Goal: Task Accomplishment & Management: Manage account settings

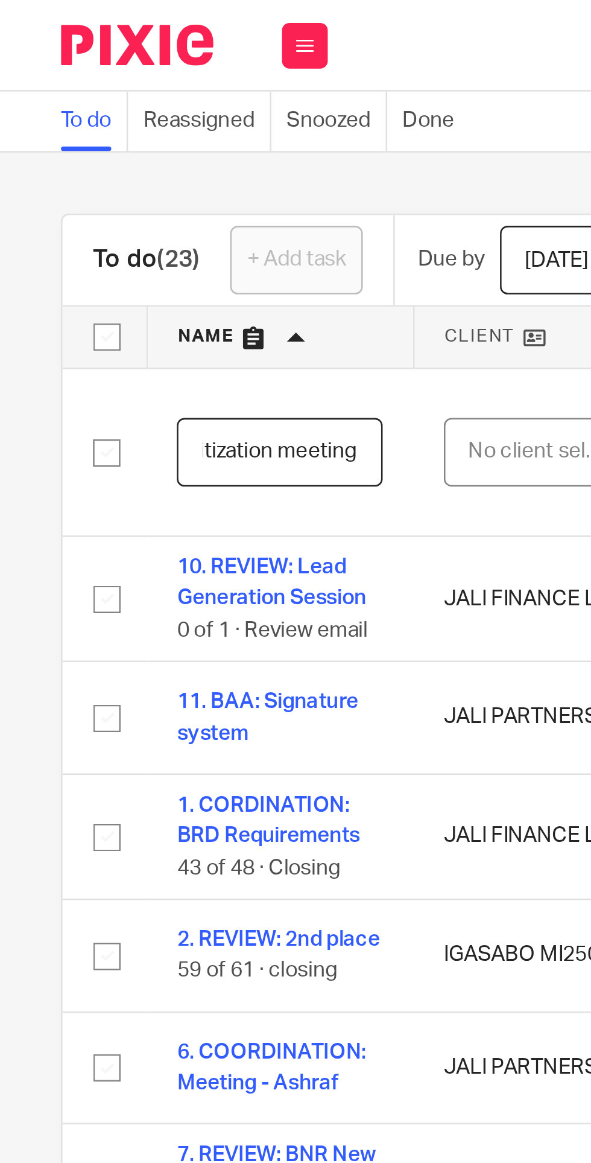
scroll to position [0, 53]
type input "PREP: Securitization meetings"
click at [205, 174] on div "No client selected" at bounding box center [213, 178] width 57 height 25
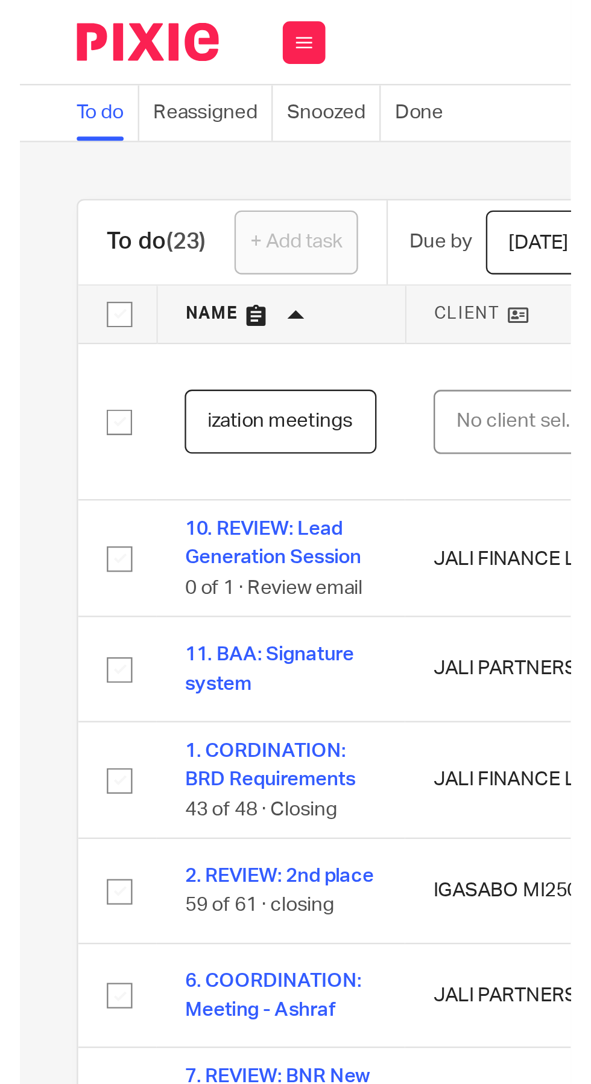
scroll to position [0, 0]
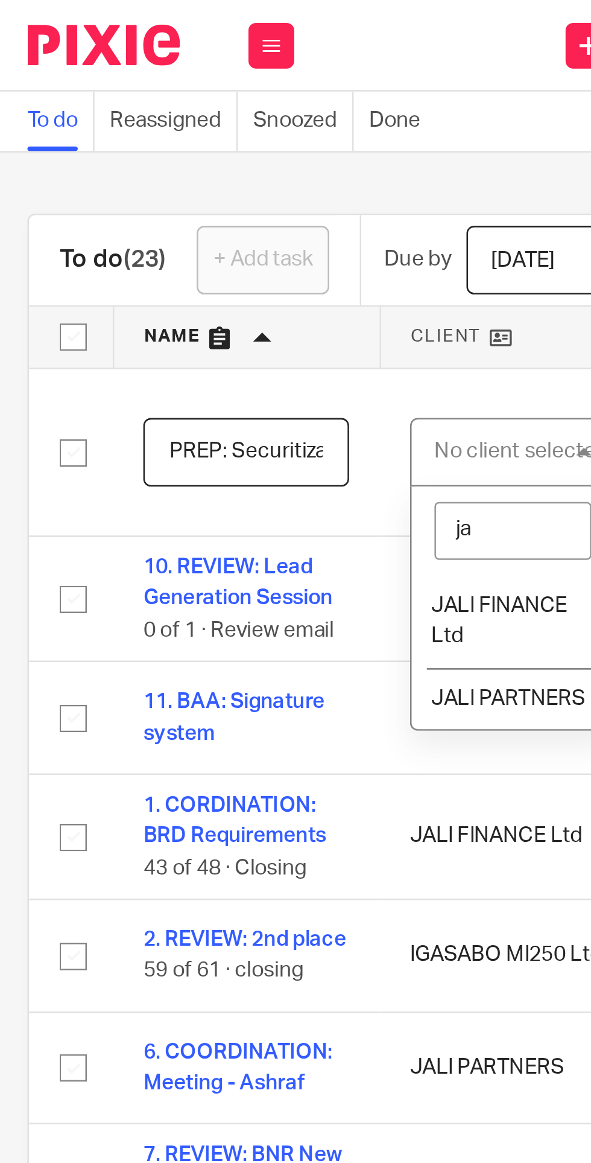
type input "jal"
click at [215, 236] on span "JALI FINANCE Ltd" at bounding box center [211, 245] width 54 height 21
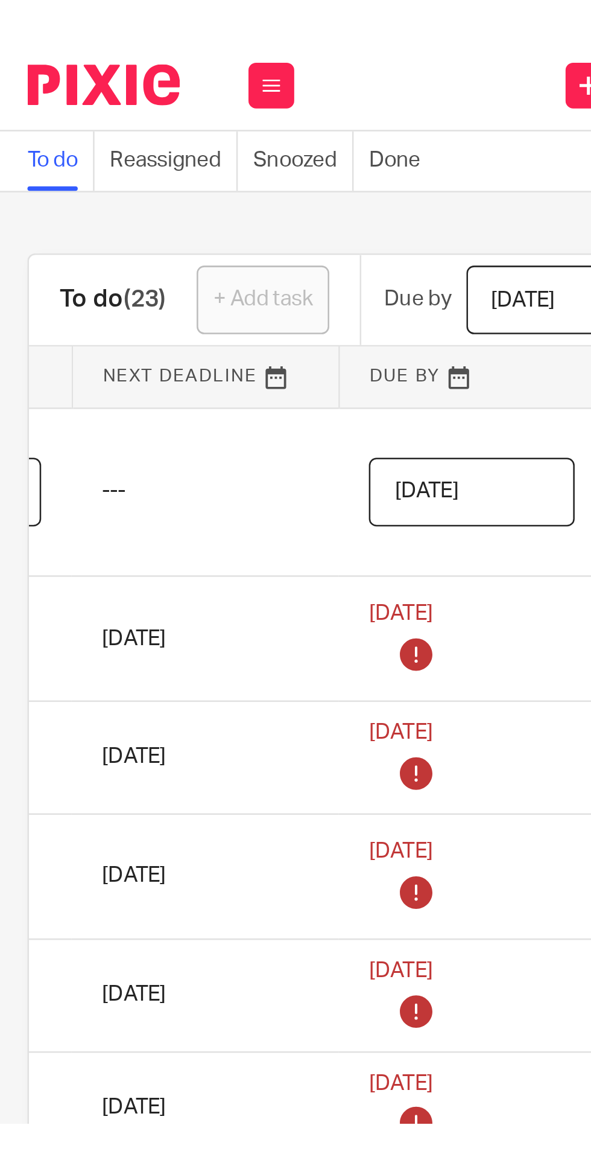
scroll to position [0, 230]
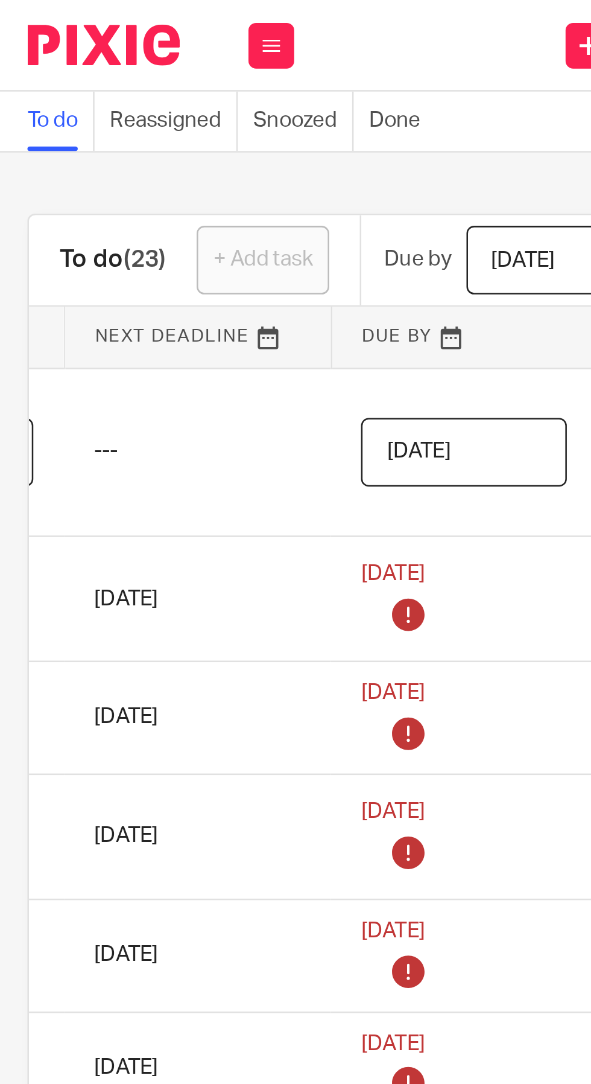
click at [211, 177] on input "2025-08-24" at bounding box center [196, 178] width 81 height 27
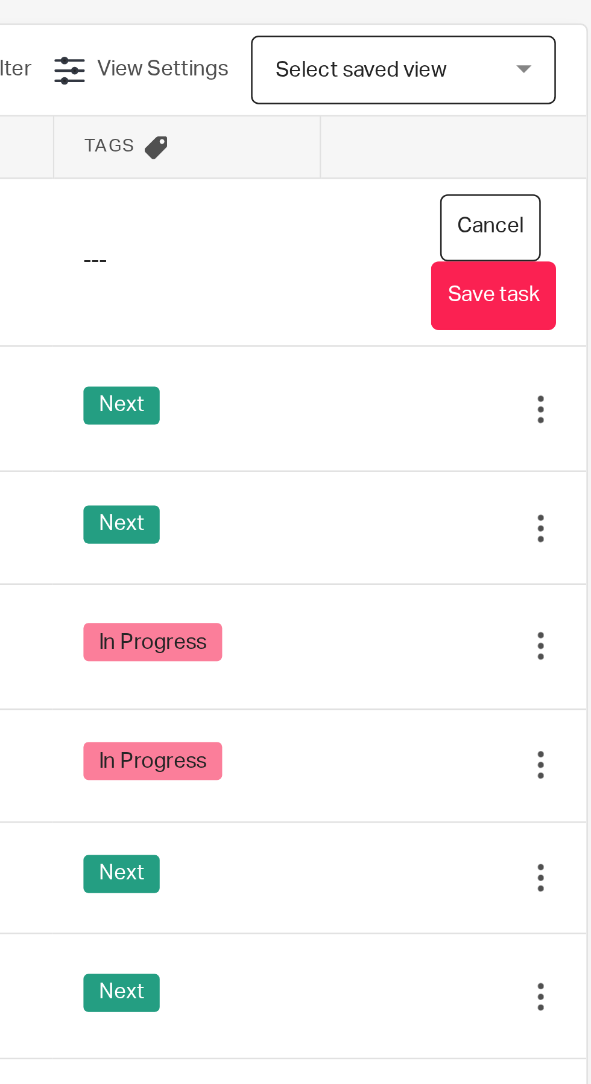
scroll to position [0, 0]
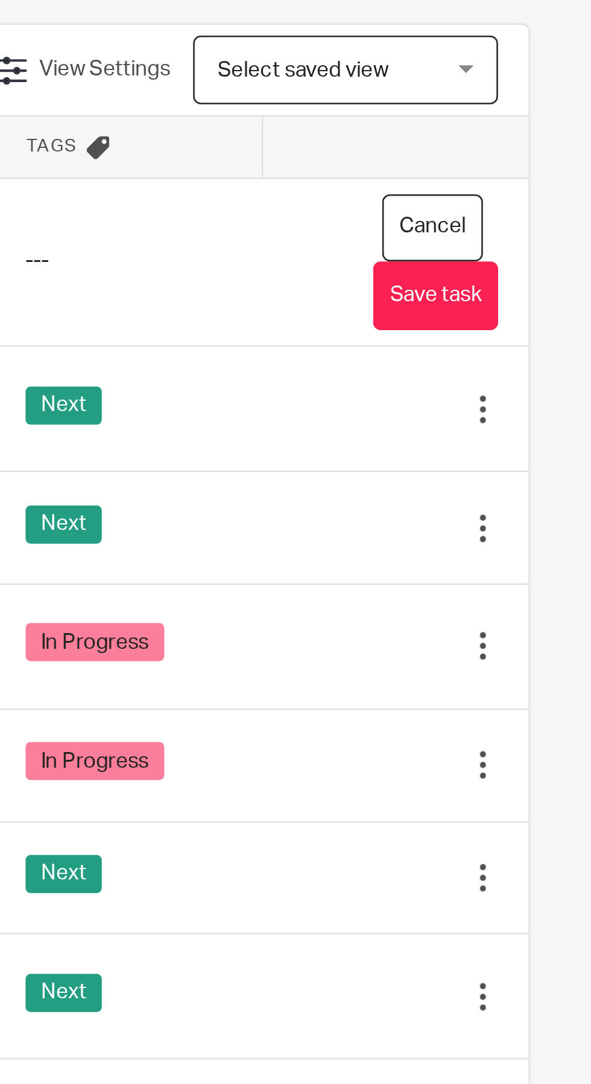
click at [539, 191] on button "Save task" at bounding box center [529, 192] width 49 height 27
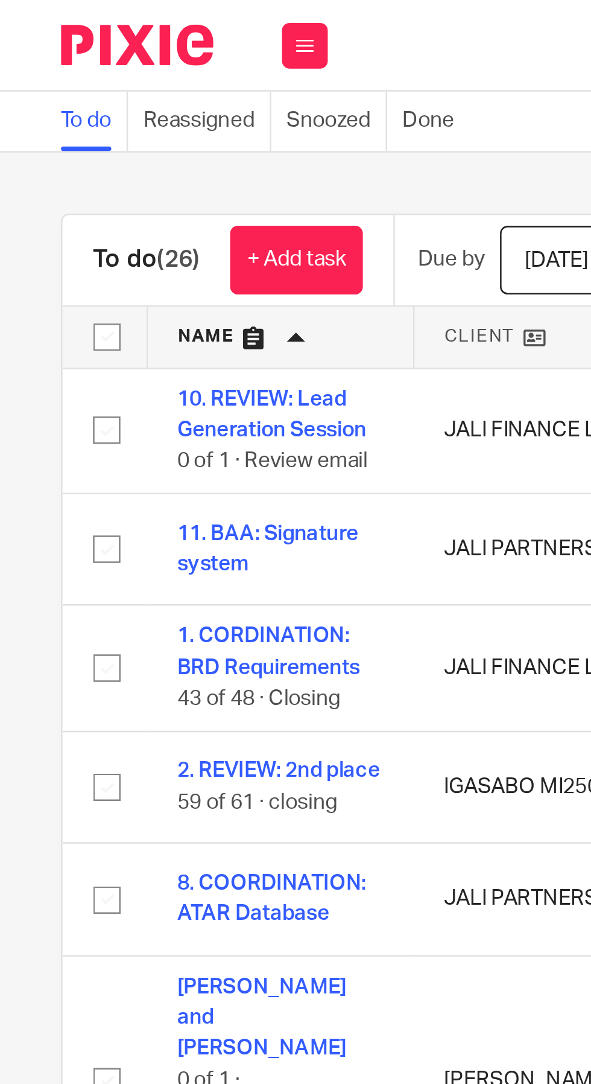
click at [122, 100] on link "+ Add task" at bounding box center [117, 102] width 52 height 27
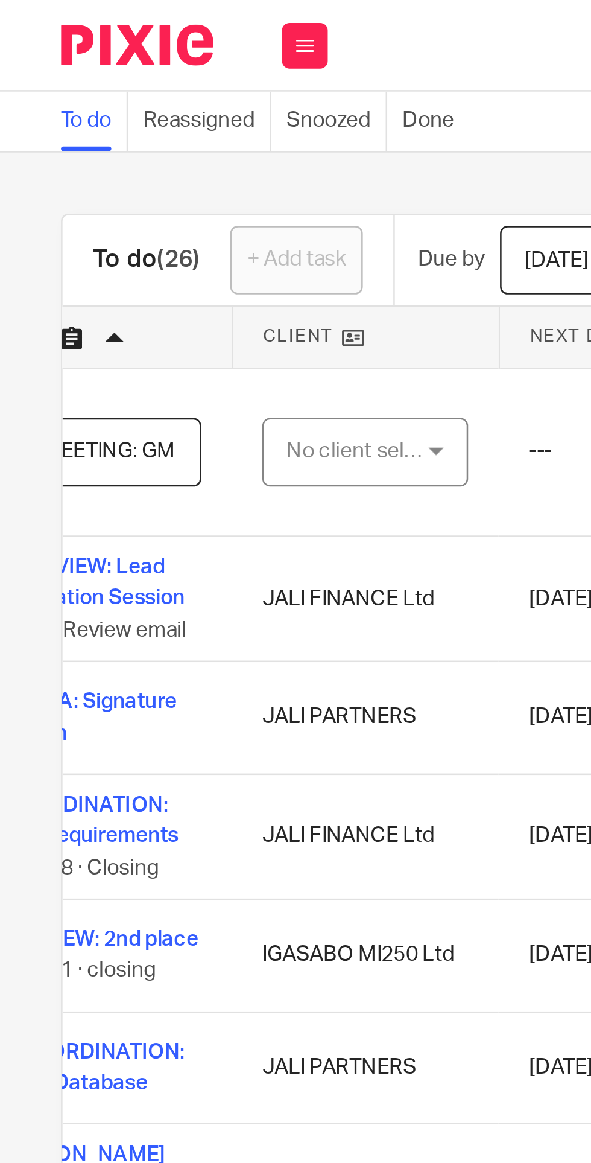
scroll to position [0, 74]
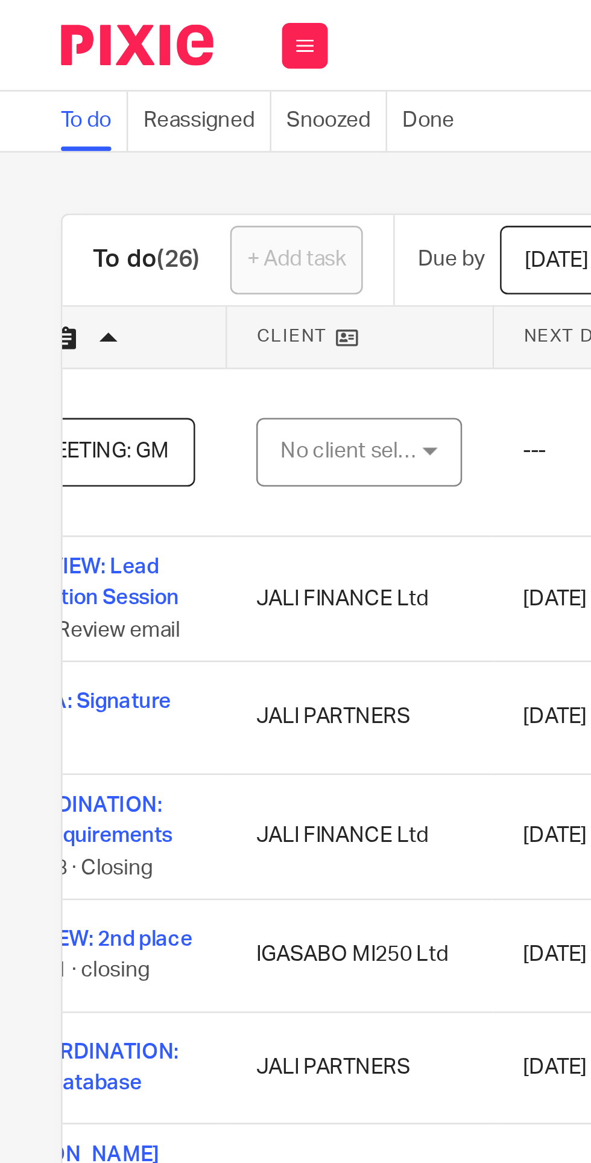
type input "11. MEETING: GM"
click at [145, 182] on div "No client selected" at bounding box center [139, 178] width 57 height 25
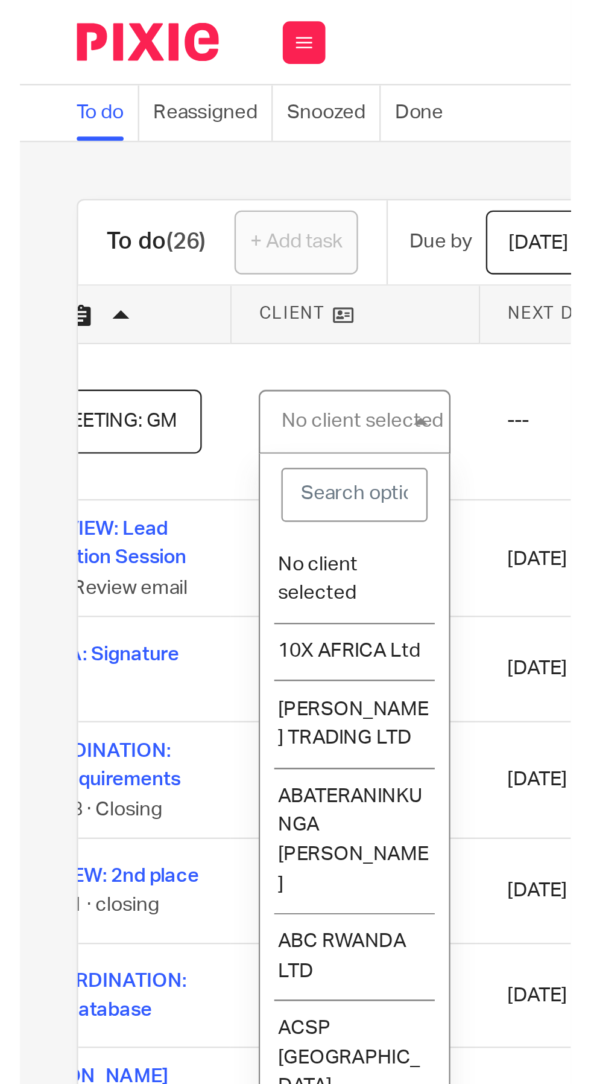
scroll to position [0, 0]
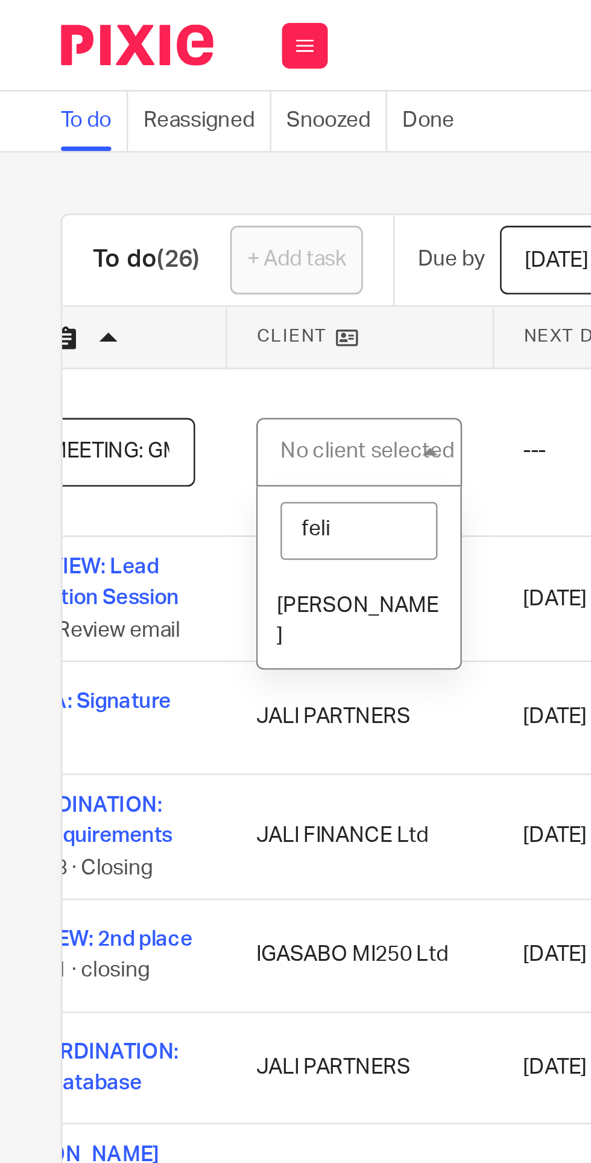
type input "felix"
click at [139, 240] on li "[PERSON_NAME]" at bounding box center [142, 245] width 80 height 37
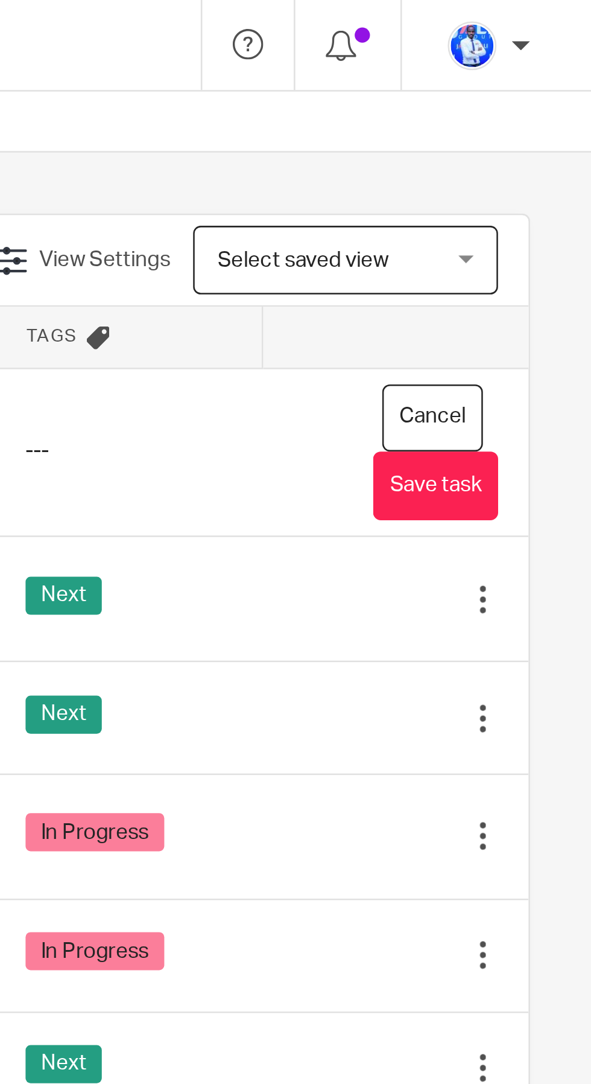
click at [540, 193] on button "Save task" at bounding box center [529, 192] width 49 height 27
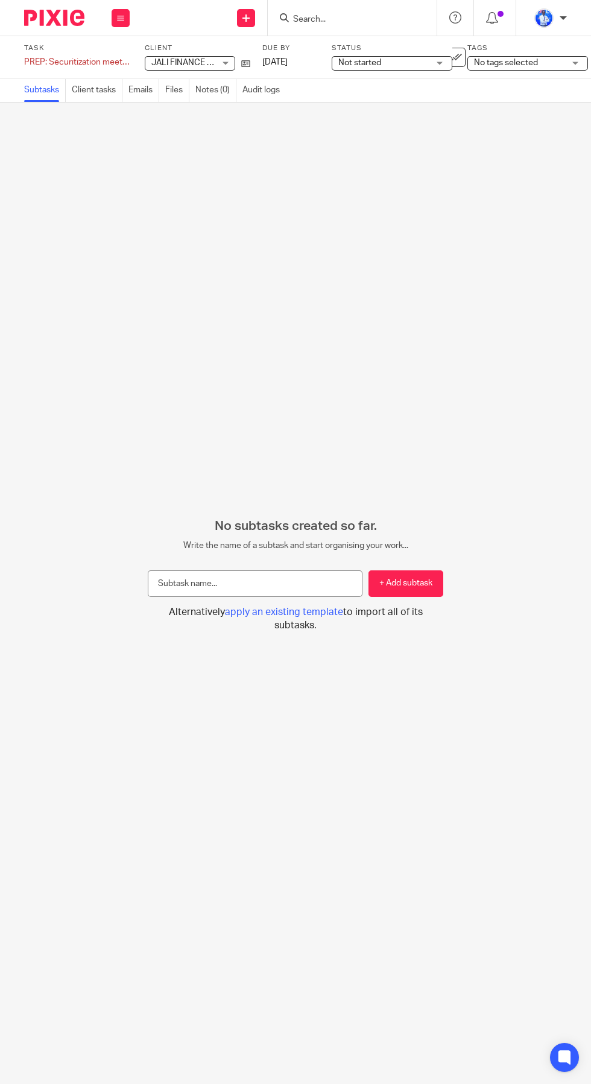
click at [295, 597] on input "text" at bounding box center [255, 583] width 215 height 27
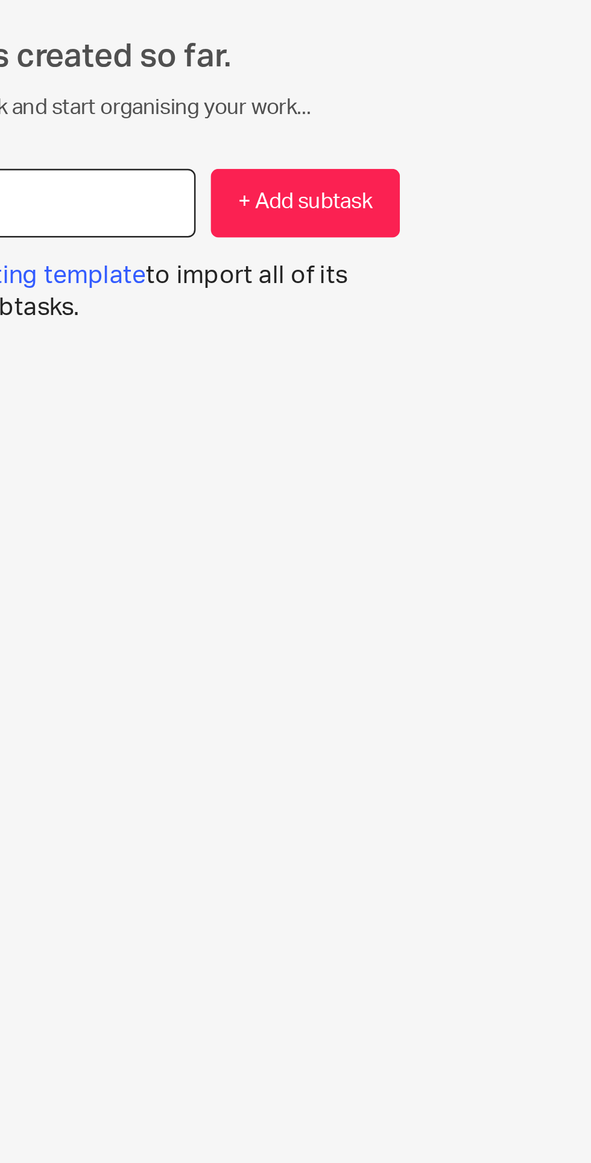
type input "Closing"
click at [424, 637] on button "+ Add subtask" at bounding box center [406, 622] width 75 height 27
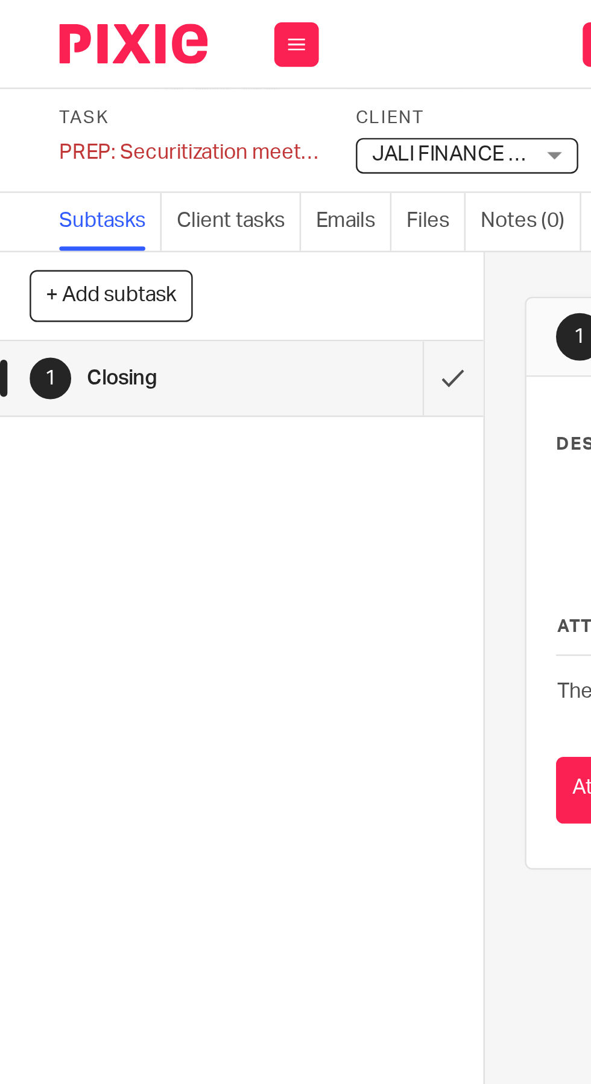
click at [34, 65] on div "PREP: Securitization meetings Save PREP: Securitization meetings" at bounding box center [77, 62] width 106 height 12
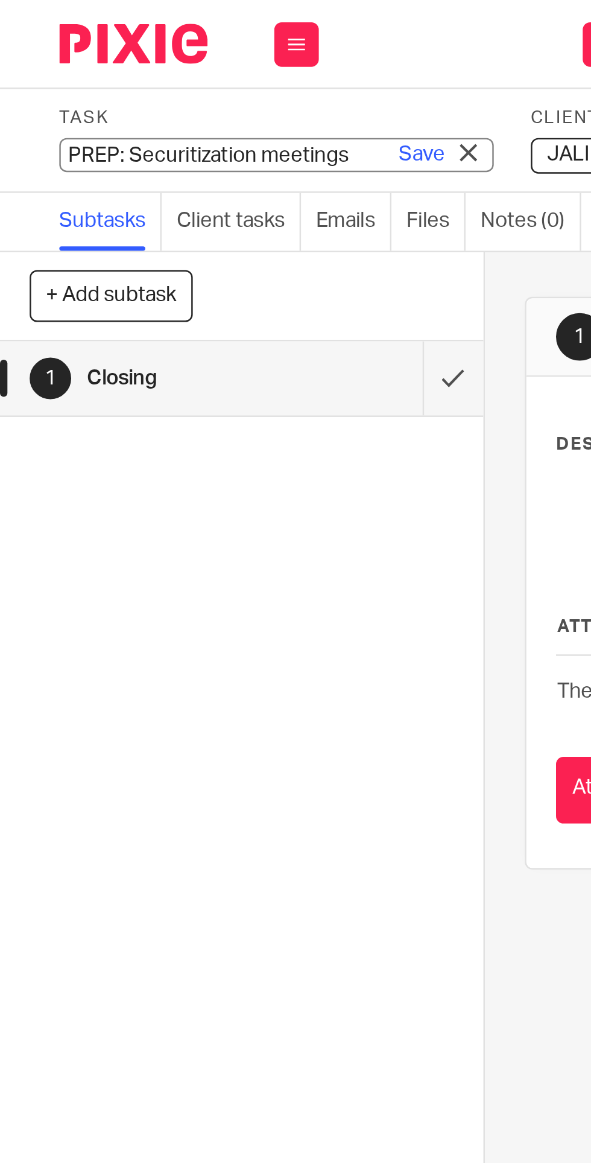
click at [48, 63] on input "PREP: Securitization meetings" at bounding box center [112, 63] width 177 height 14
click at [50, 66] on input "PREP: Securitization meetings" at bounding box center [112, 63] width 177 height 14
type input "10. PREP: Securitization meetings"
click at [168, 63] on link "Save" at bounding box center [171, 63] width 19 height 12
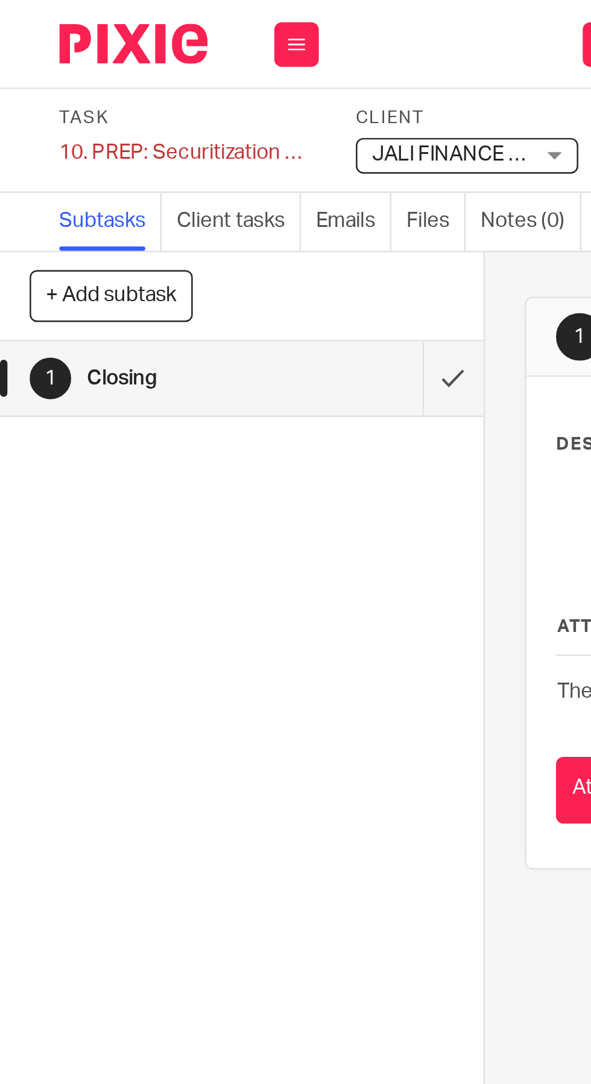
click at [44, 116] on button "+ Add subtask" at bounding box center [45, 120] width 66 height 21
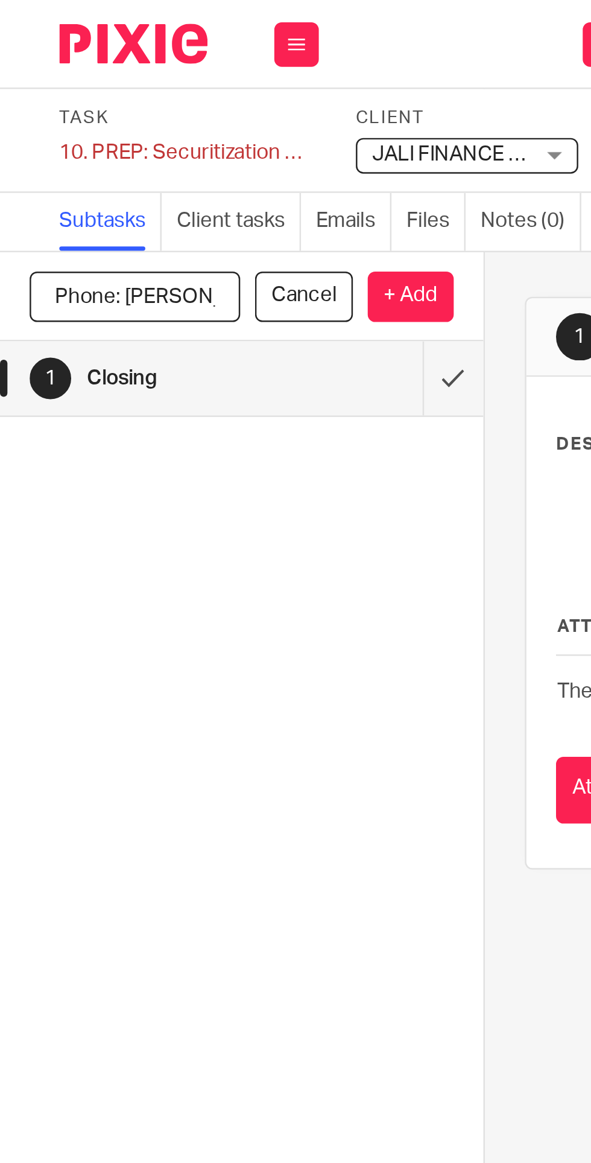
type input "Phone: Philip"
click at [157, 114] on p "+ Add" at bounding box center [167, 120] width 35 height 21
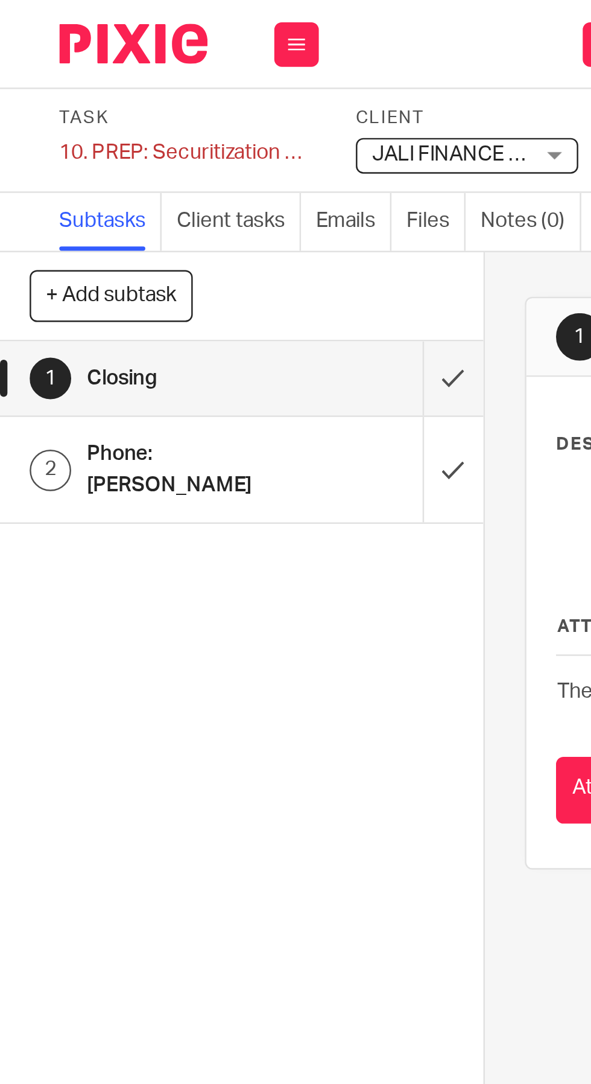
click at [54, 116] on button "+ Add subtask" at bounding box center [45, 120] width 66 height 21
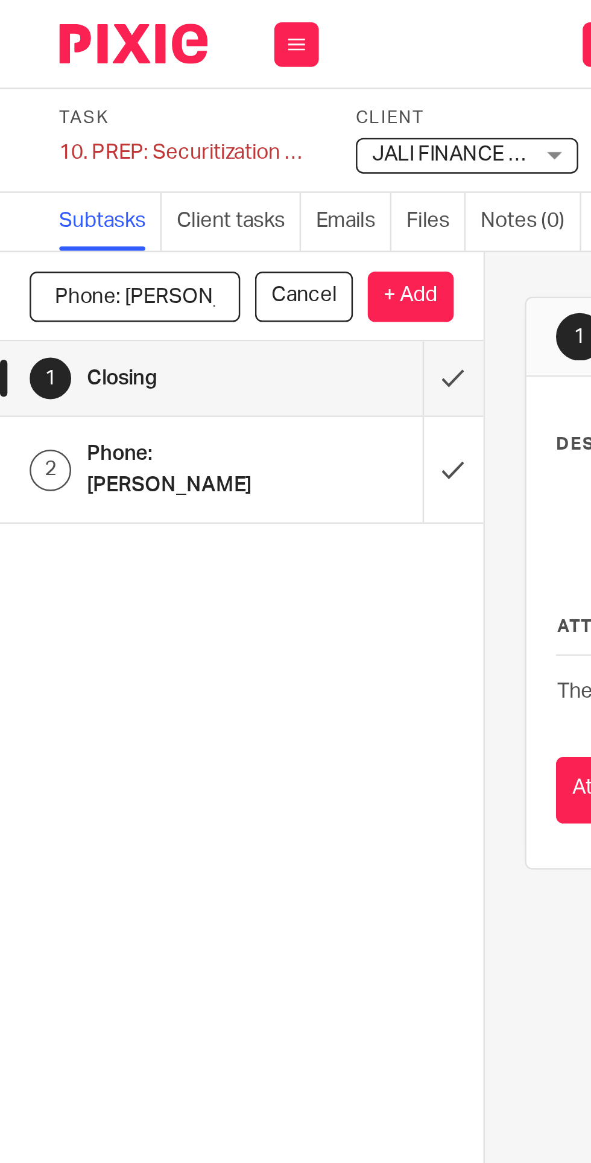
click at [163, 126] on p "+ Add" at bounding box center [167, 120] width 35 height 21
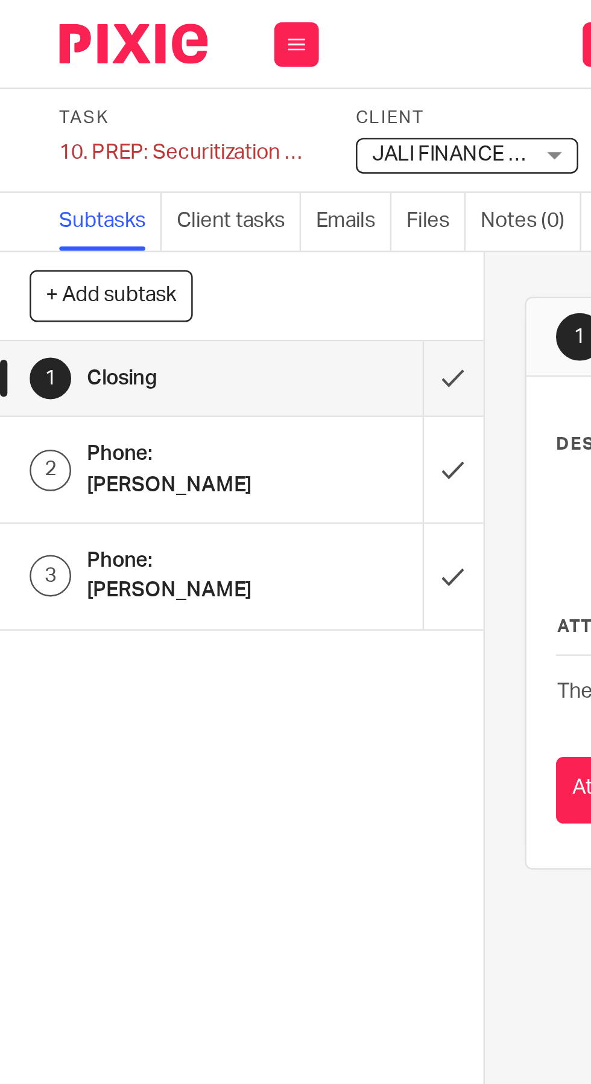
click at [51, 116] on button "+ Add subtask" at bounding box center [45, 120] width 66 height 21
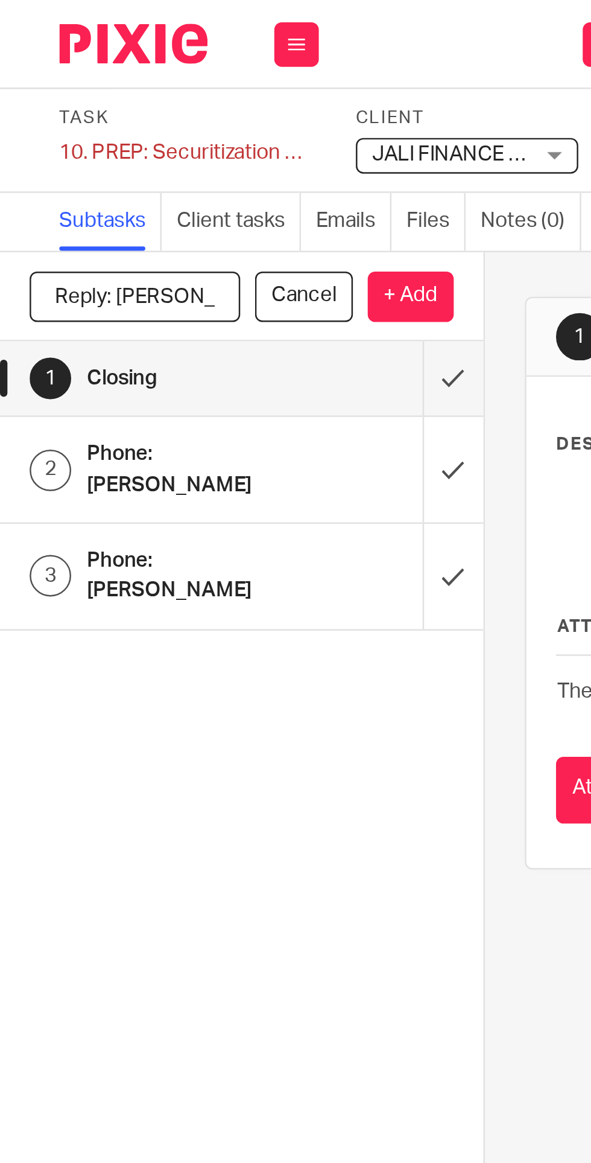
type input "Reply: Philip"
click at [169, 121] on p "+ Add" at bounding box center [167, 120] width 35 height 21
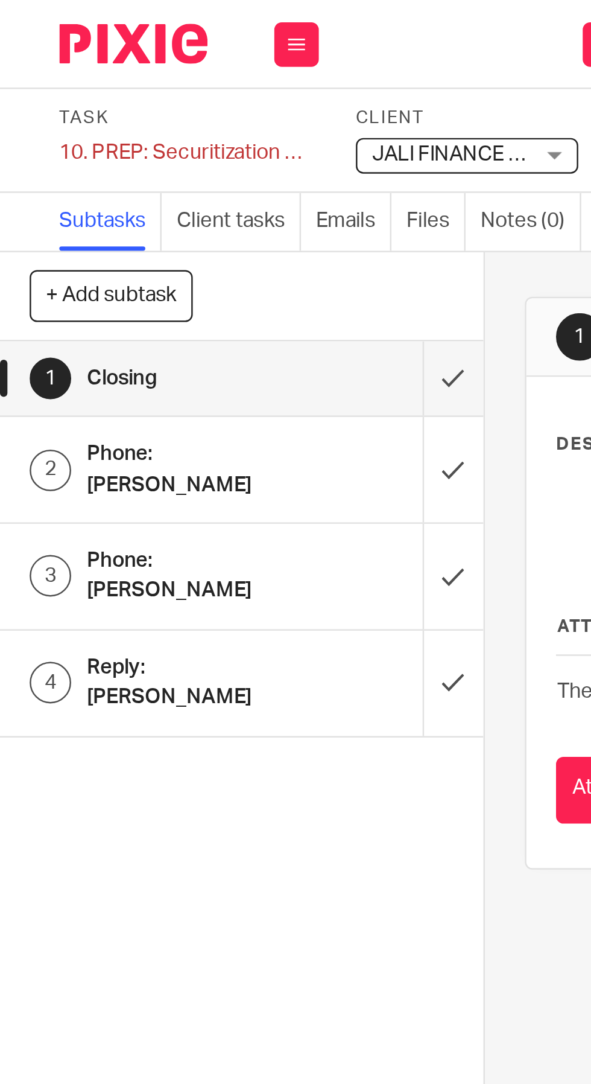
click at [188, 180] on input "submit" at bounding box center [98, 191] width 197 height 43
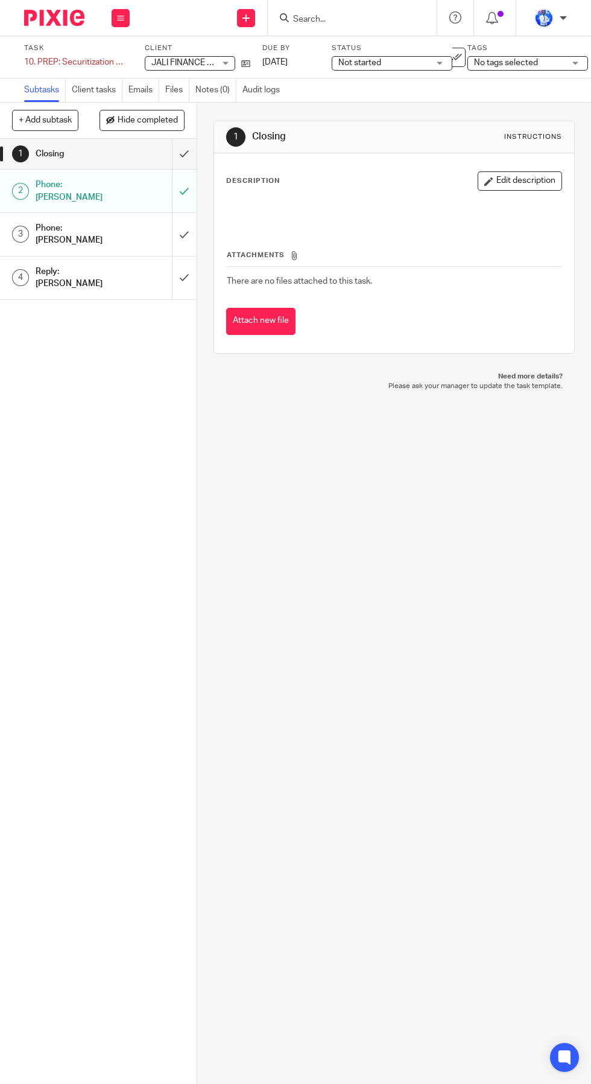
click at [182, 213] on input "submit" at bounding box center [98, 234] width 197 height 43
click at [396, 65] on span "Not started" at bounding box center [383, 63] width 91 height 13
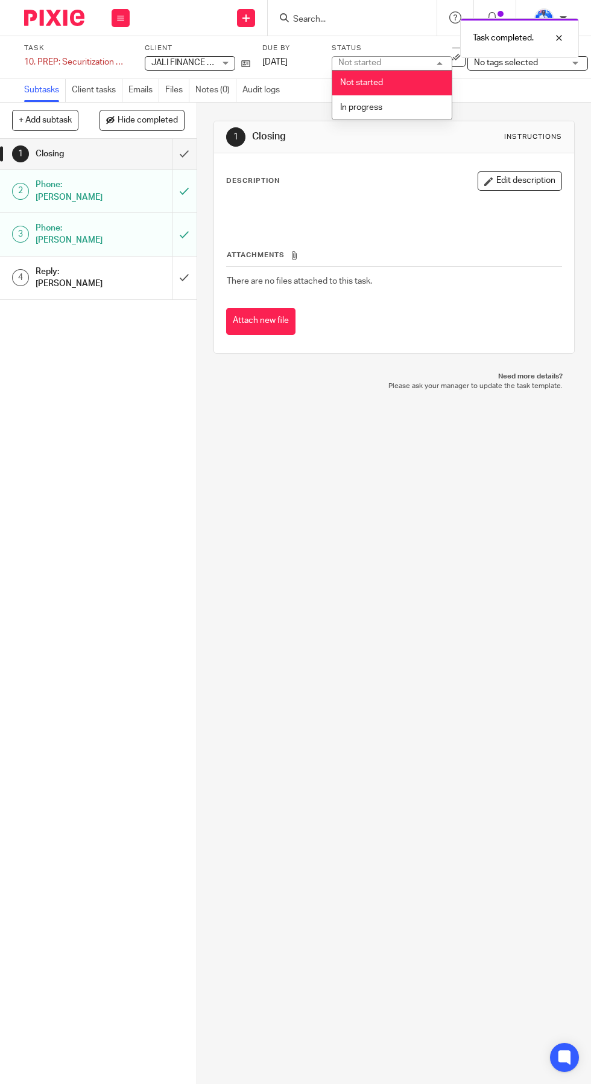
click at [392, 110] on li "In progress" at bounding box center [391, 107] width 119 height 25
click at [539, 71] on div "No tags selected" at bounding box center [528, 63] width 121 height 14
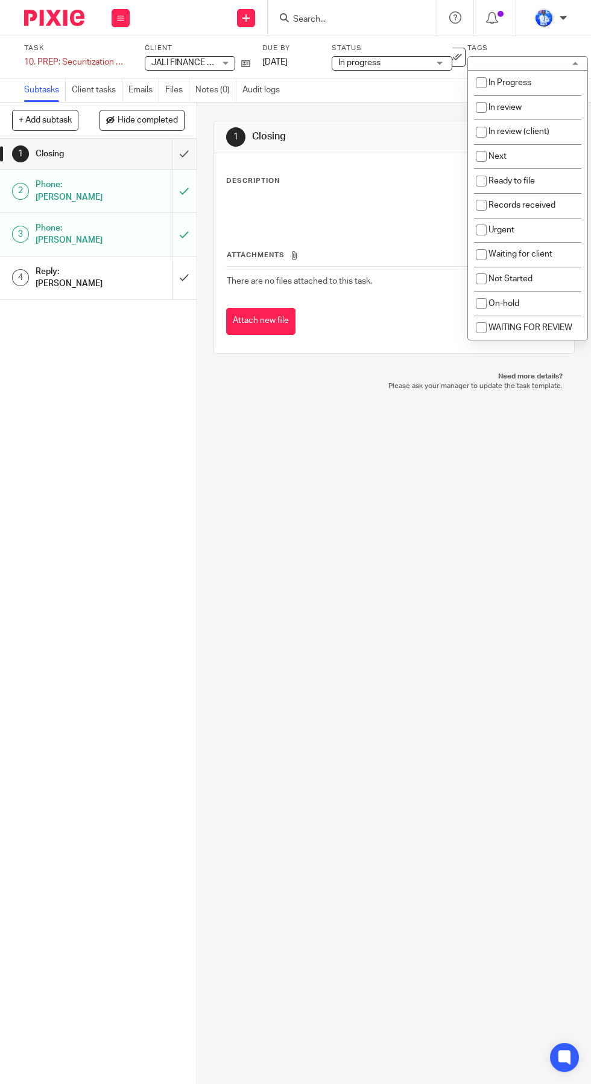
click at [534, 156] on li "Next" at bounding box center [527, 156] width 119 height 25
checkbox input "true"
click at [422, 558] on div "1 Closing Instructions Description Edit description Attachments There are no fi…" at bounding box center [394, 593] width 394 height 981
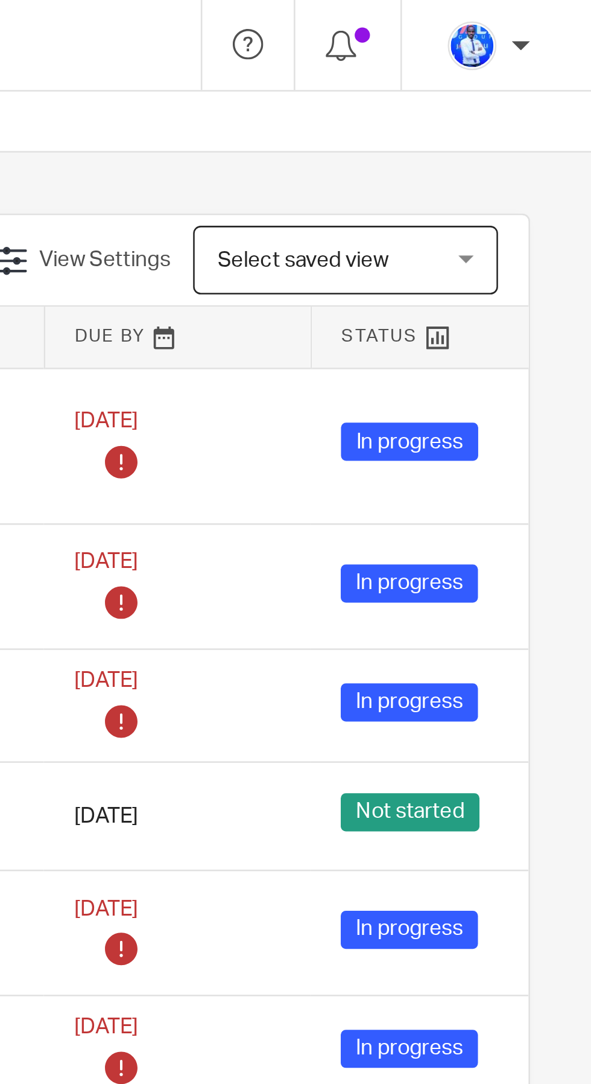
click at [470, 97] on span "Select saved view" at bounding box center [487, 102] width 88 height 25
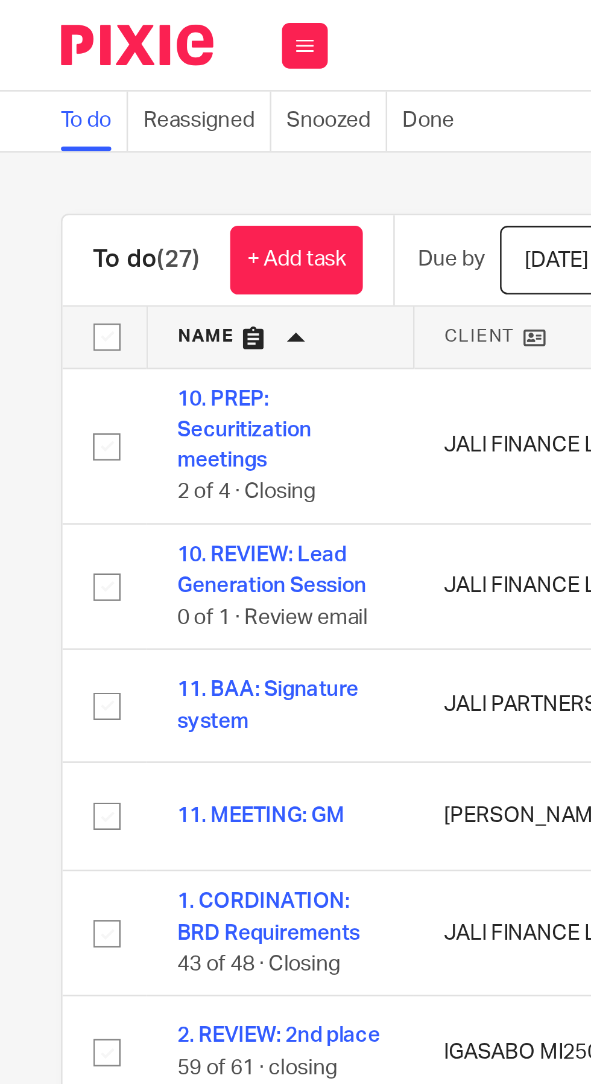
click at [118, 98] on link "+ Add task" at bounding box center [117, 102] width 52 height 27
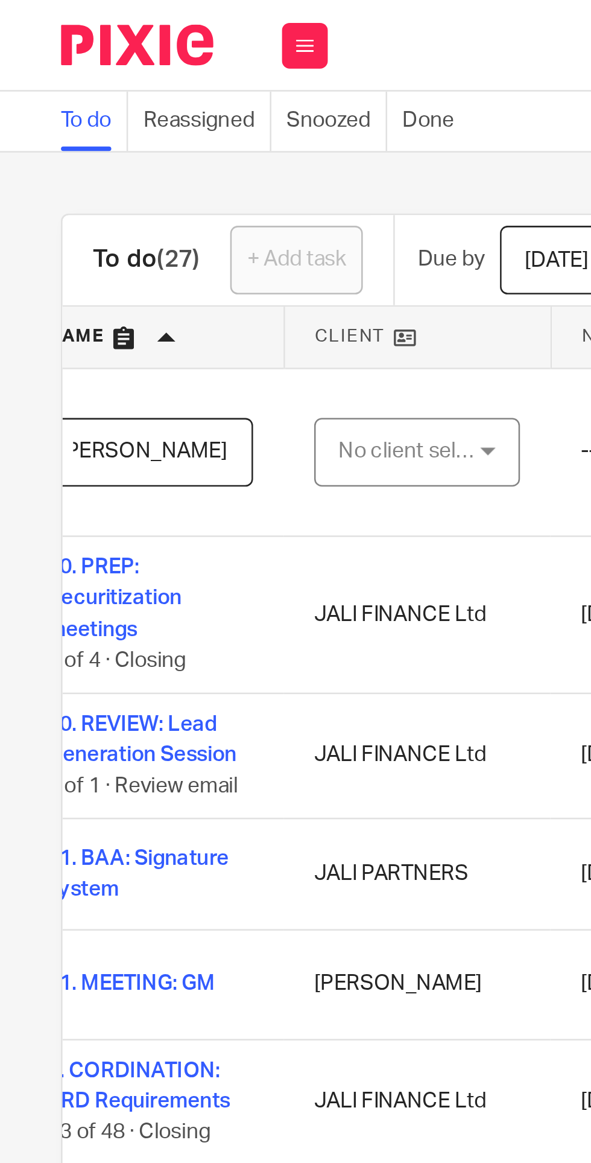
scroll to position [0, 70]
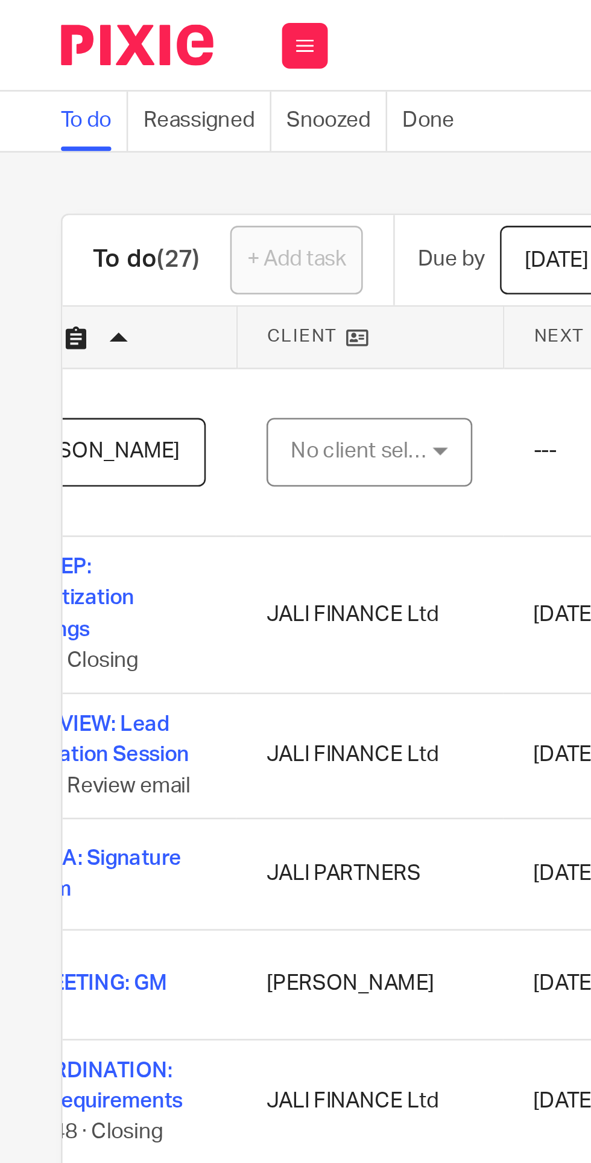
type input "12. MEETING: [PERSON_NAME]"
click at [160, 179] on div "No client selected" at bounding box center [143, 178] width 57 height 25
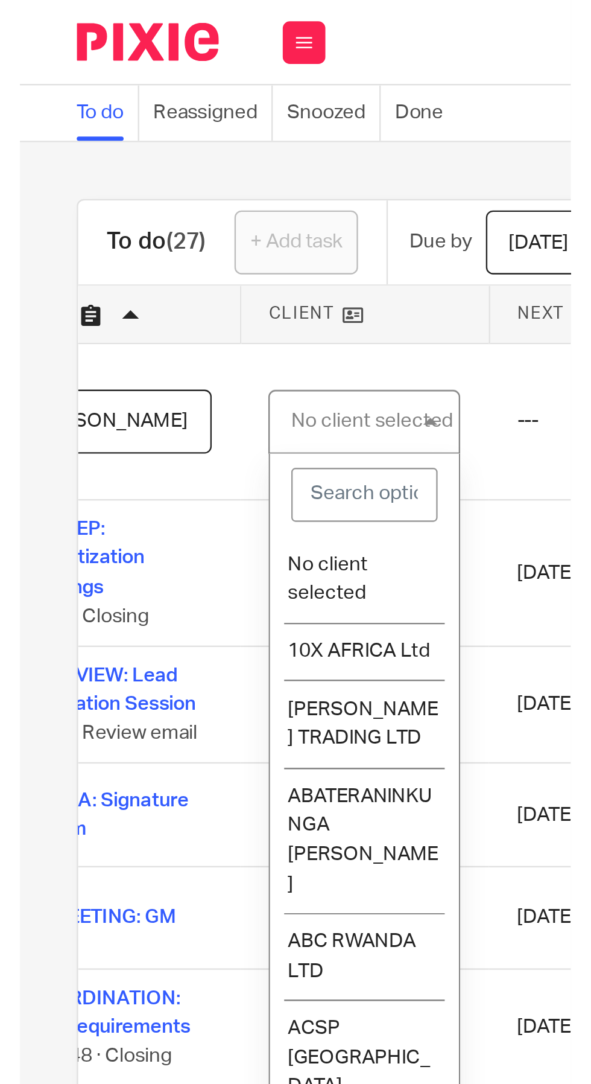
scroll to position [0, 0]
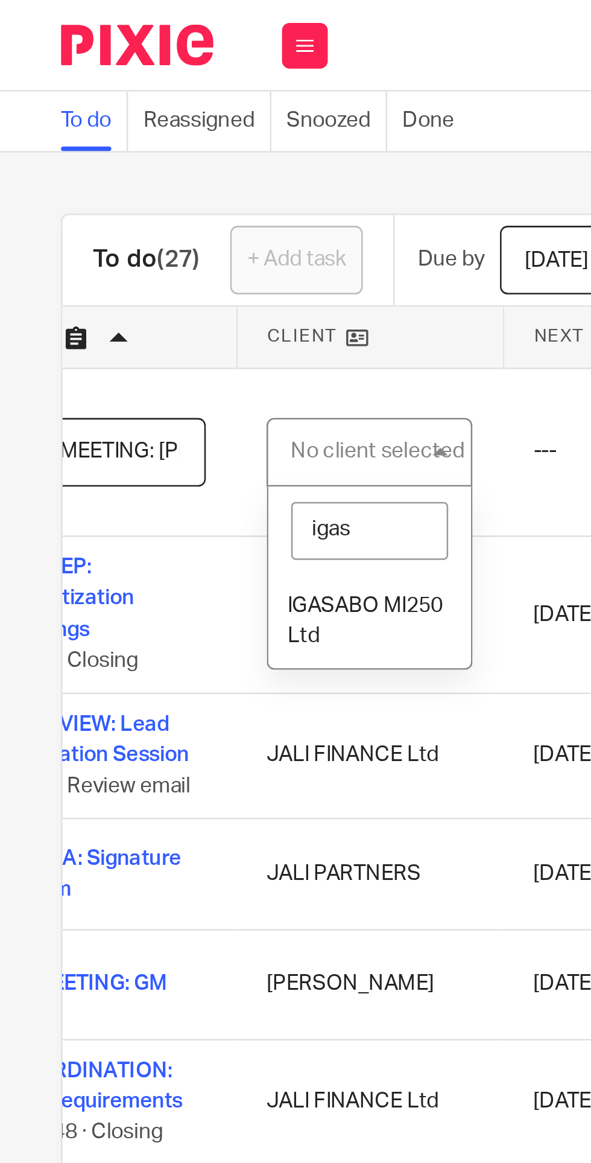
type input "igasa"
click at [149, 243] on span "IGASABO MI250 Ltd" at bounding box center [145, 245] width 62 height 21
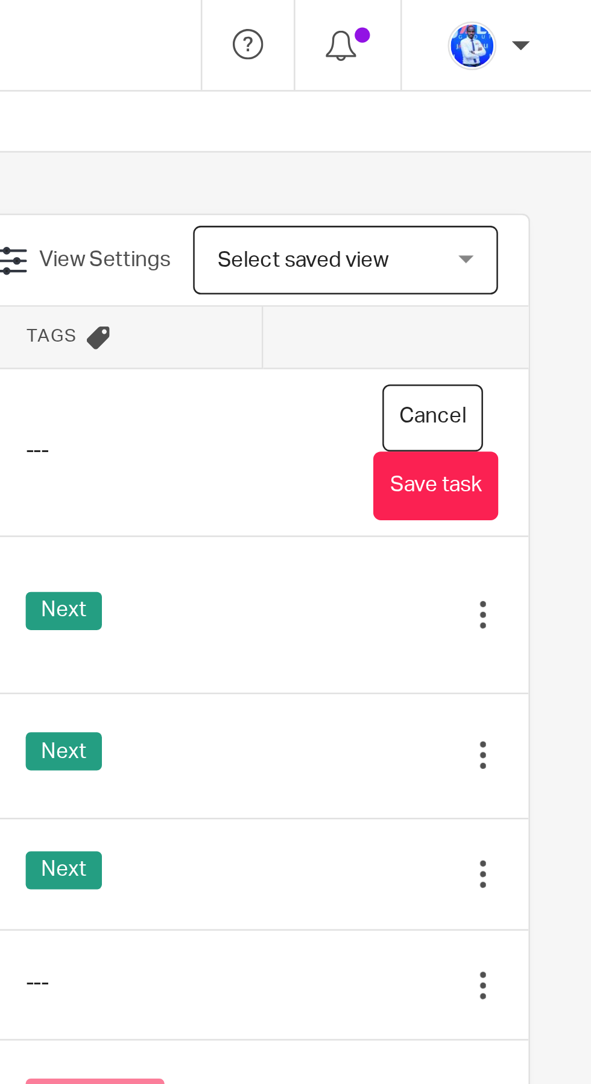
click at [539, 193] on button "Save task" at bounding box center [529, 192] width 49 height 27
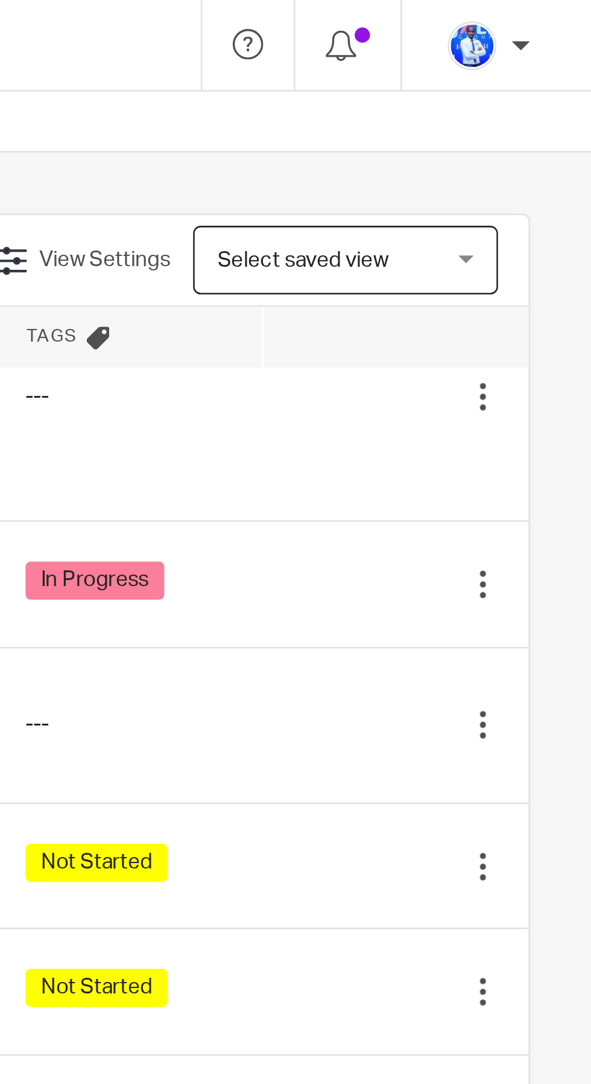
click at [553, 281] on div at bounding box center [548, 287] width 12 height 12
click at [533, 293] on span "Delete" at bounding box center [533, 292] width 25 height 8
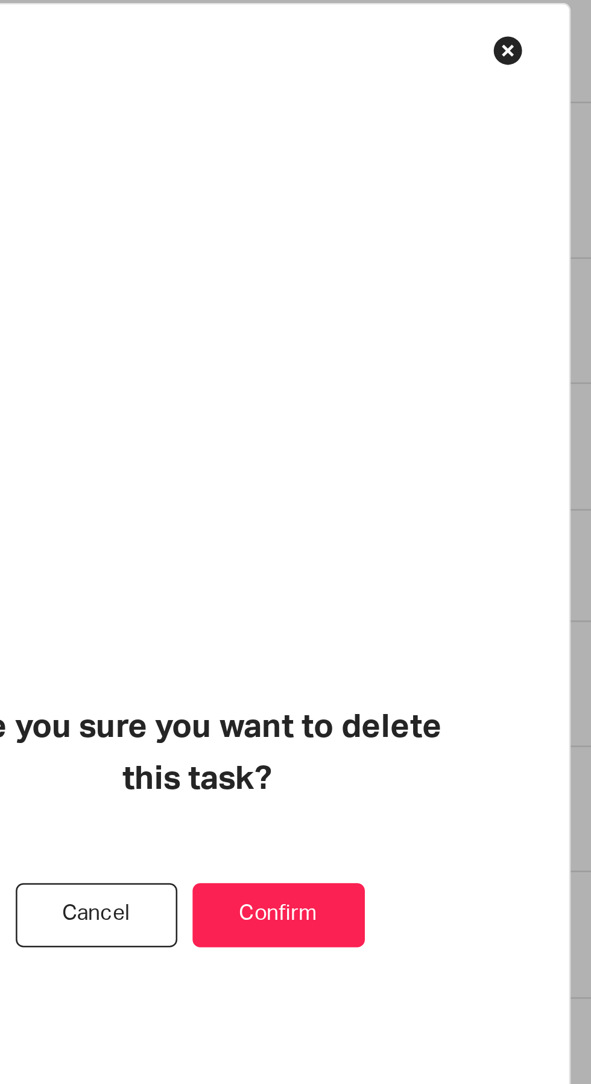
click at [330, 591] on button "Confirm" at bounding box center [328, 578] width 68 height 26
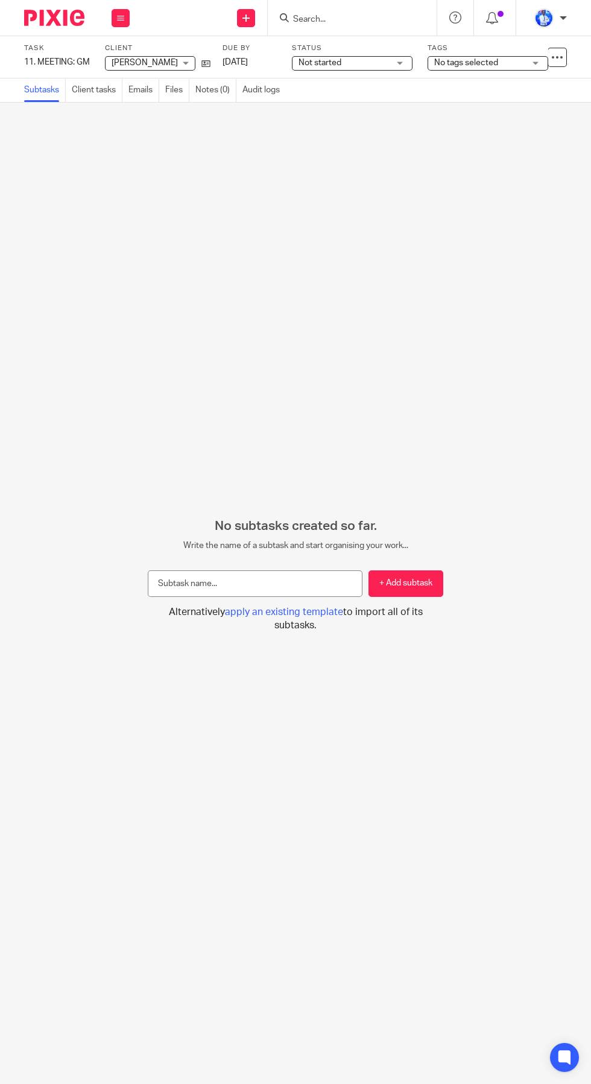
click at [367, 69] on div "Not started Not started" at bounding box center [352, 63] width 121 height 14
click at [355, 107] on li "In progress" at bounding box center [352, 107] width 119 height 25
click at [473, 62] on span "No tags selected" at bounding box center [466, 63] width 64 height 8
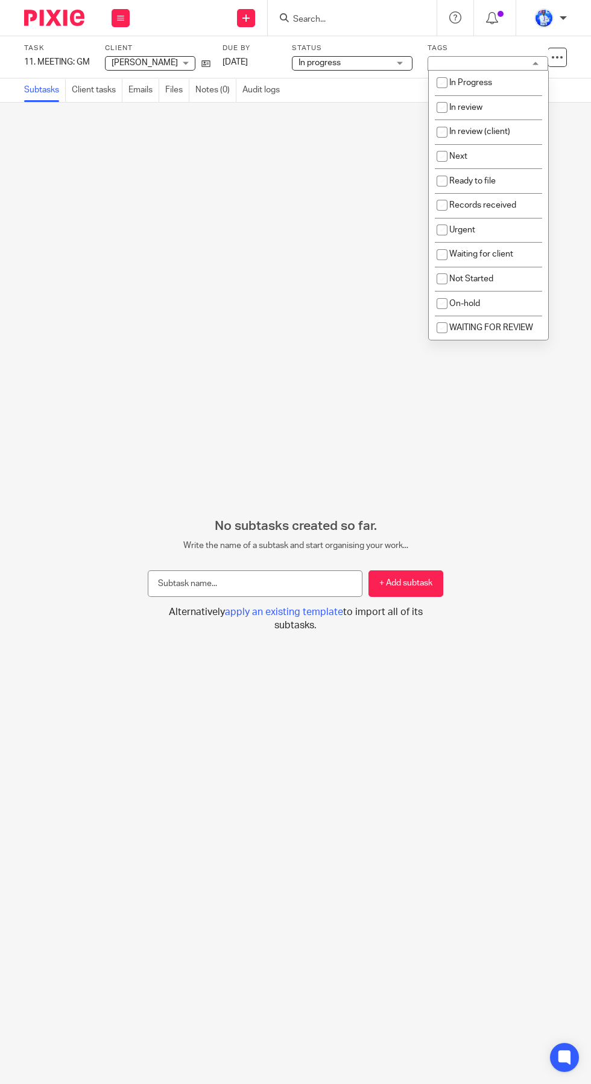
click at [488, 154] on li "Next" at bounding box center [488, 156] width 119 height 25
checkbox input "true"
click at [332, 347] on div "No subtasks created so far. Write the name of a subtask and start organising yo…" at bounding box center [295, 593] width 591 height 981
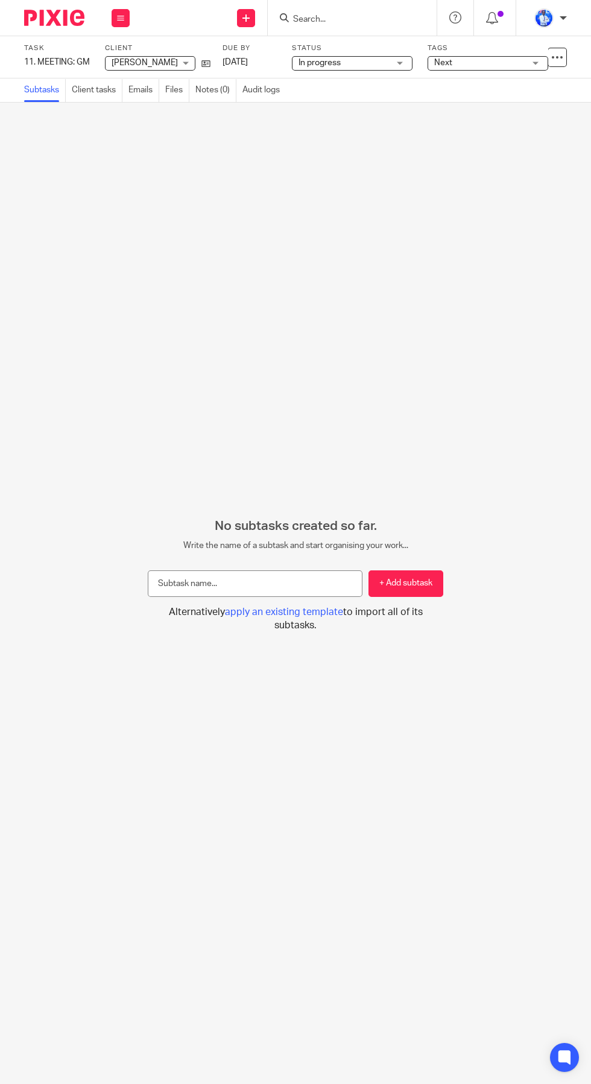
click at [284, 597] on input "text" at bounding box center [255, 583] width 215 height 27
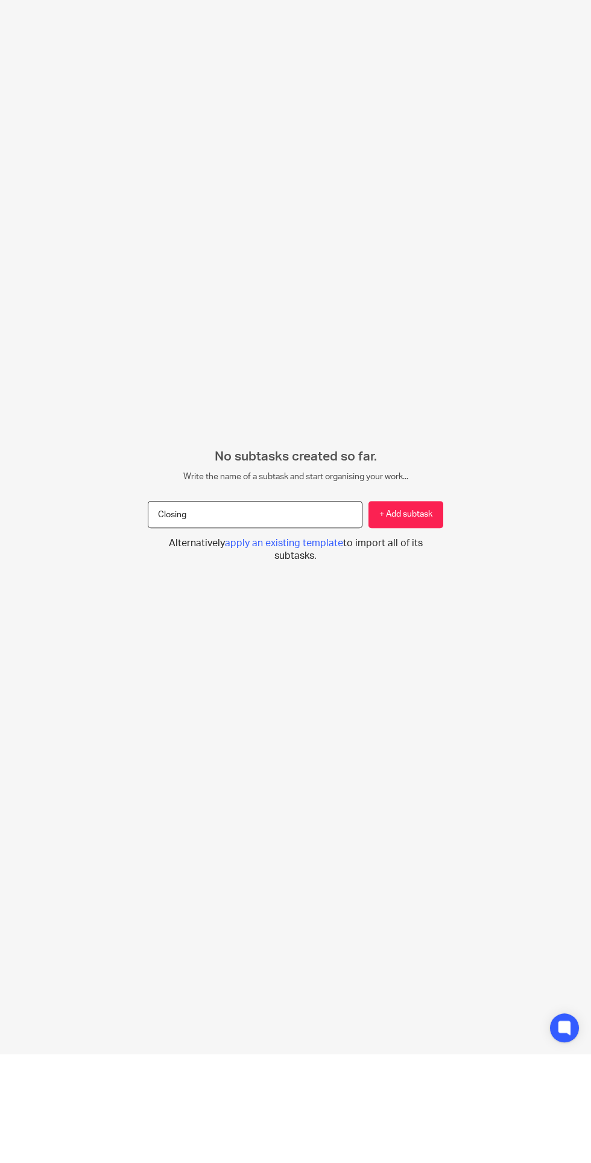
type input "Closing"
click at [417, 637] on button "+ Add subtask" at bounding box center [406, 622] width 75 height 27
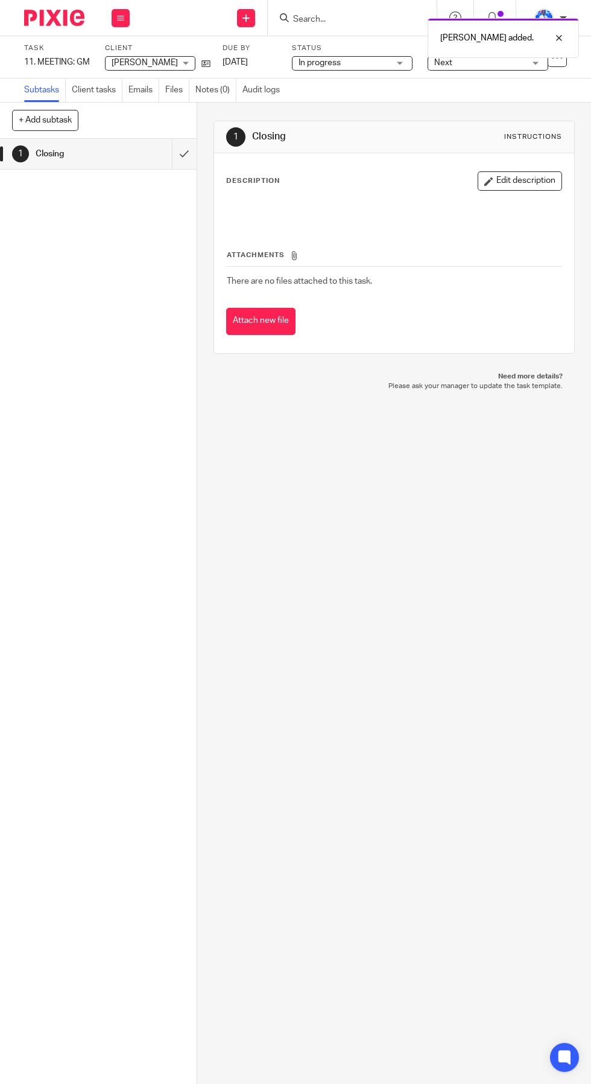
click at [191, 154] on input "submit" at bounding box center [98, 154] width 197 height 30
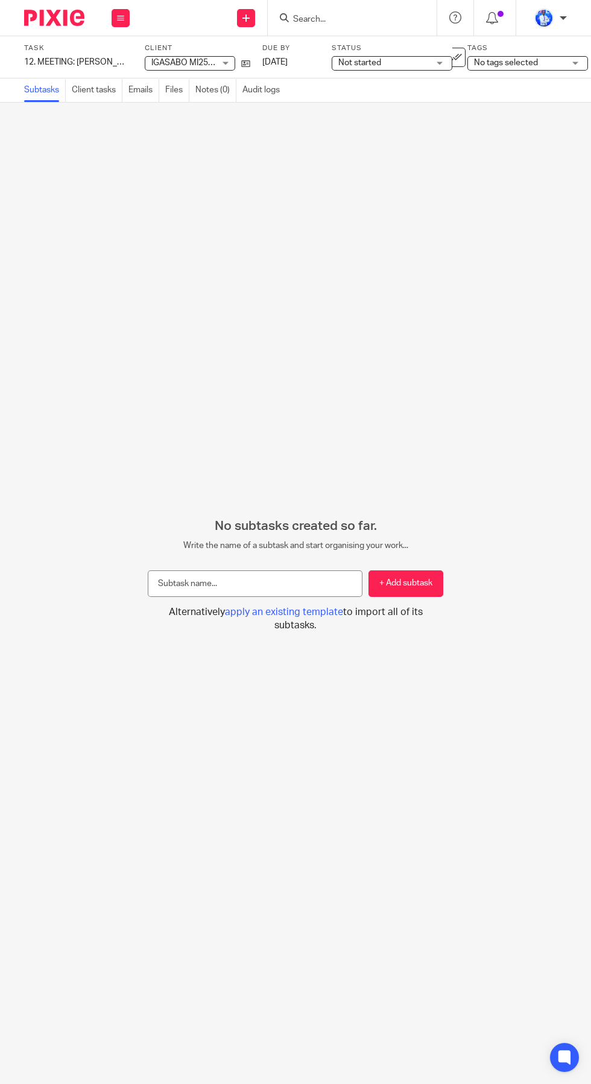
click at [392, 66] on span "Not started" at bounding box center [383, 63] width 91 height 13
click at [398, 109] on li "In progress" at bounding box center [391, 107] width 119 height 25
click at [506, 69] on span "No tags selected" at bounding box center [519, 63] width 91 height 13
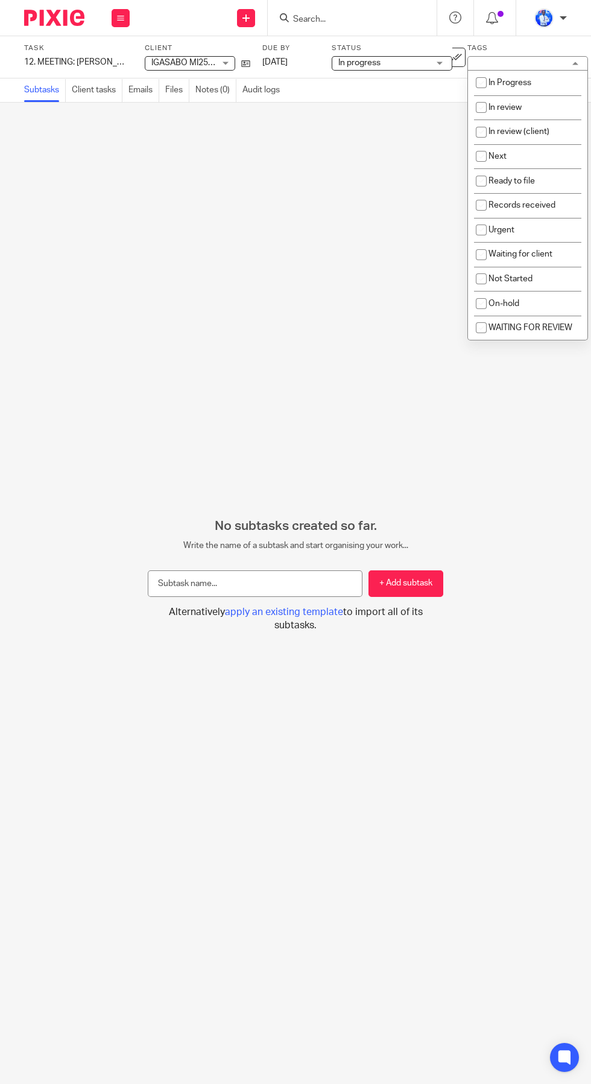
click at [522, 154] on li "Next" at bounding box center [527, 156] width 119 height 25
checkbox input "true"
click at [456, 57] on icon at bounding box center [456, 57] width 12 height 12
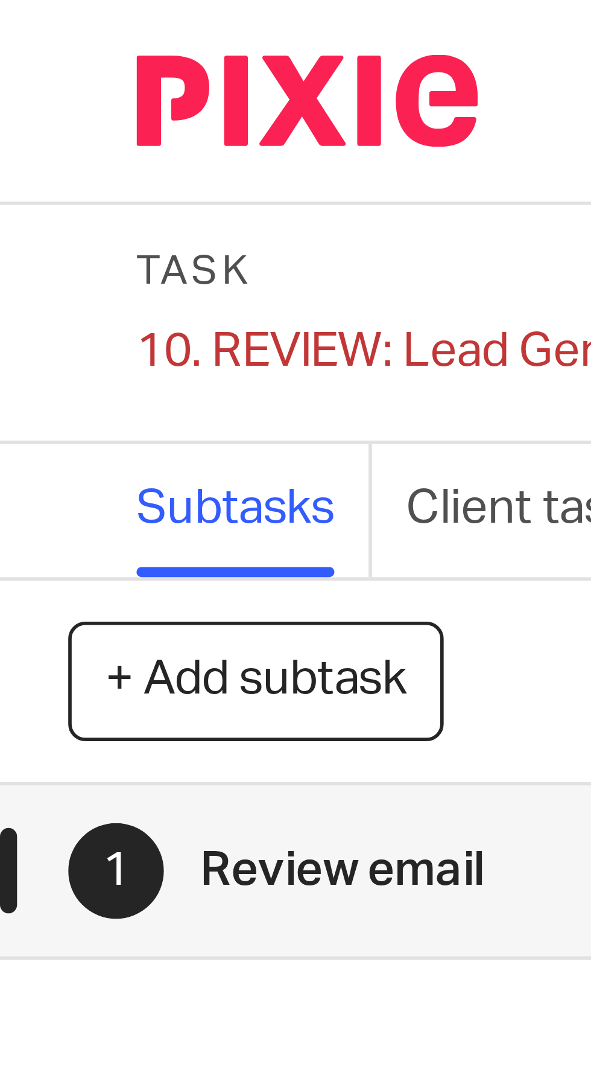
click at [42, 62] on div "10. REVIEW: Lead Generation Session Save 10. REVIEW: Lead Generation Session" at bounding box center [77, 62] width 106 height 12
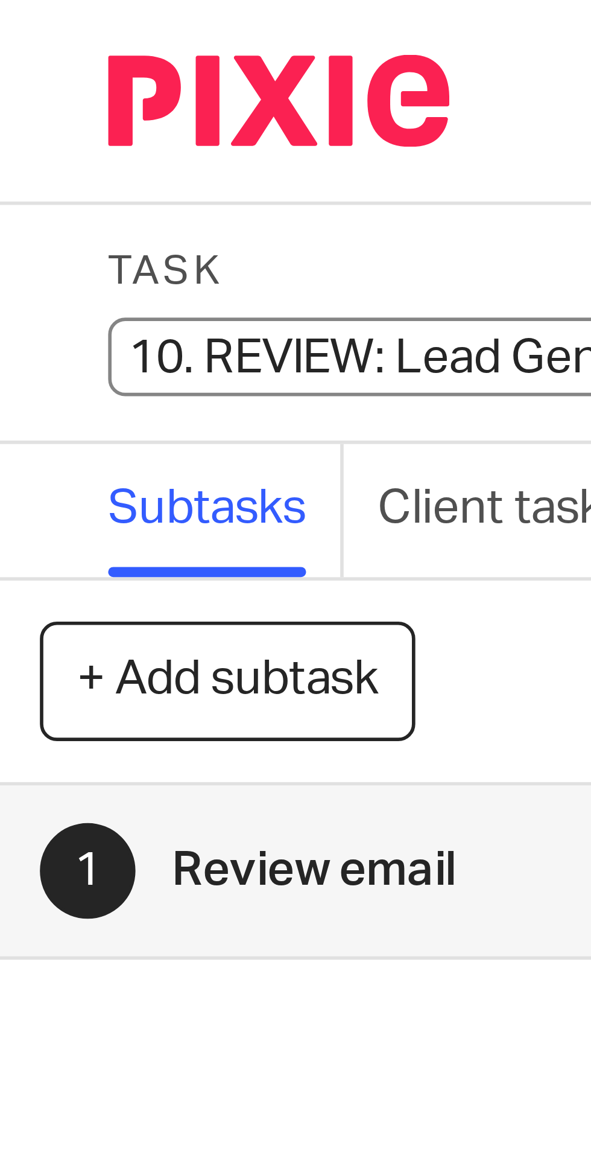
click at [53, 61] on input "10. REVIEW: Lead Generation Session" at bounding box center [112, 63] width 177 height 14
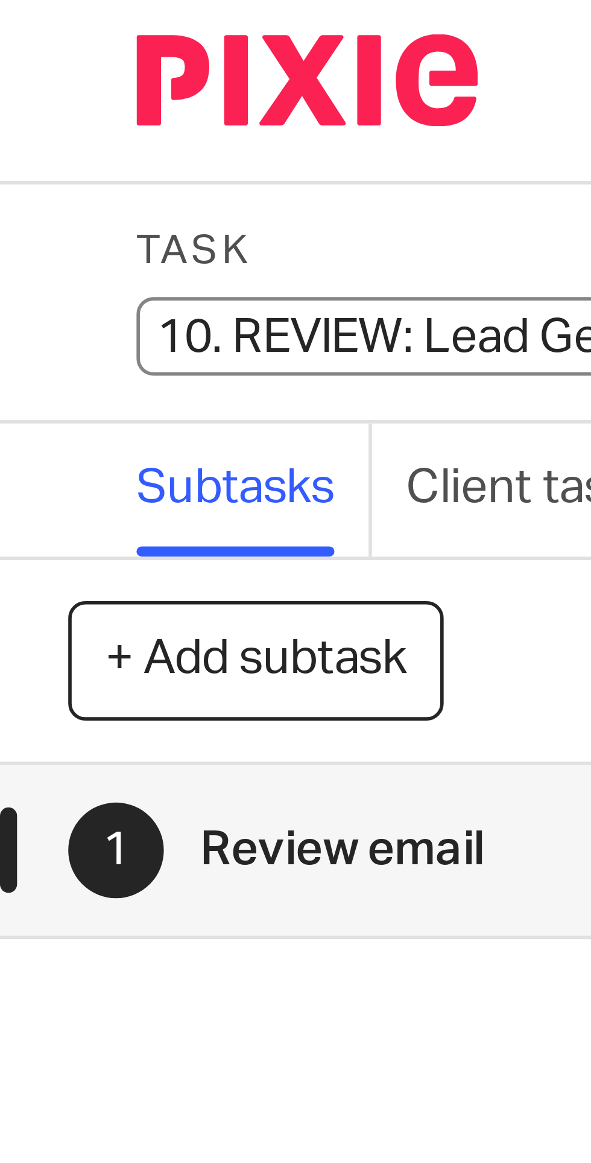
click at [52, 62] on input "10. REVIEW: Lead Generation Session" at bounding box center [112, 63] width 177 height 14
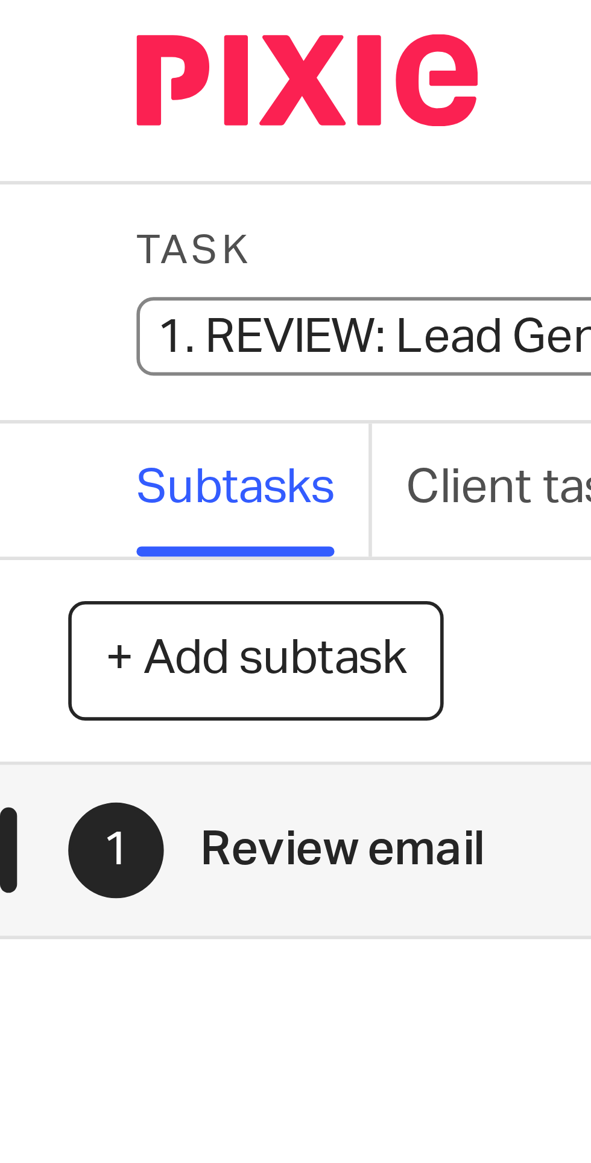
type input "13. REVIEW: Lead Generation Session"
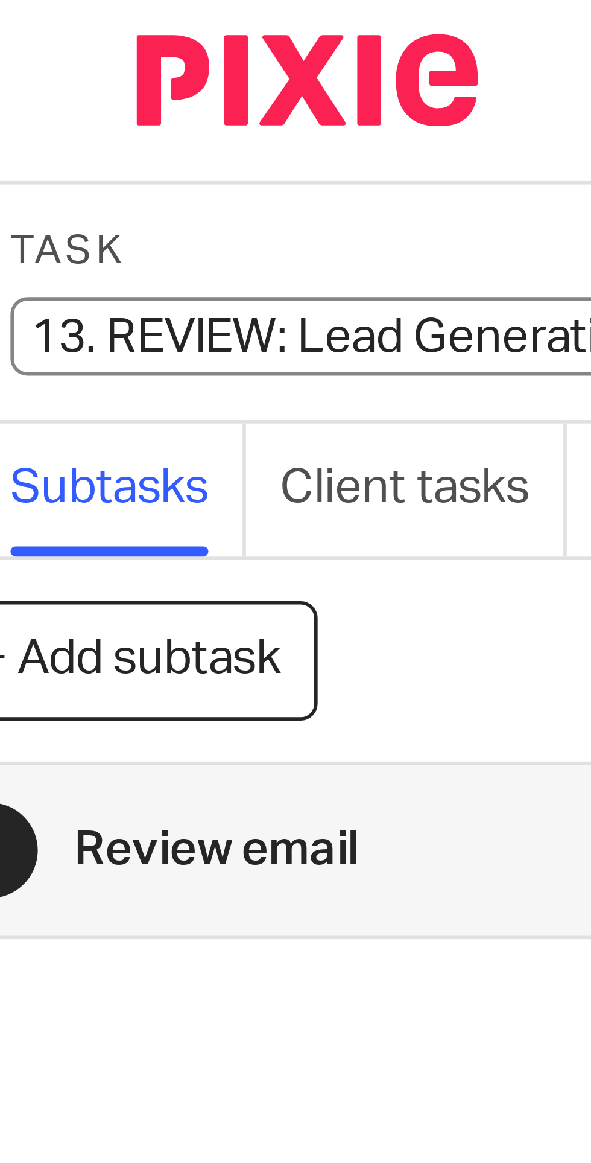
scroll to position [0, 68]
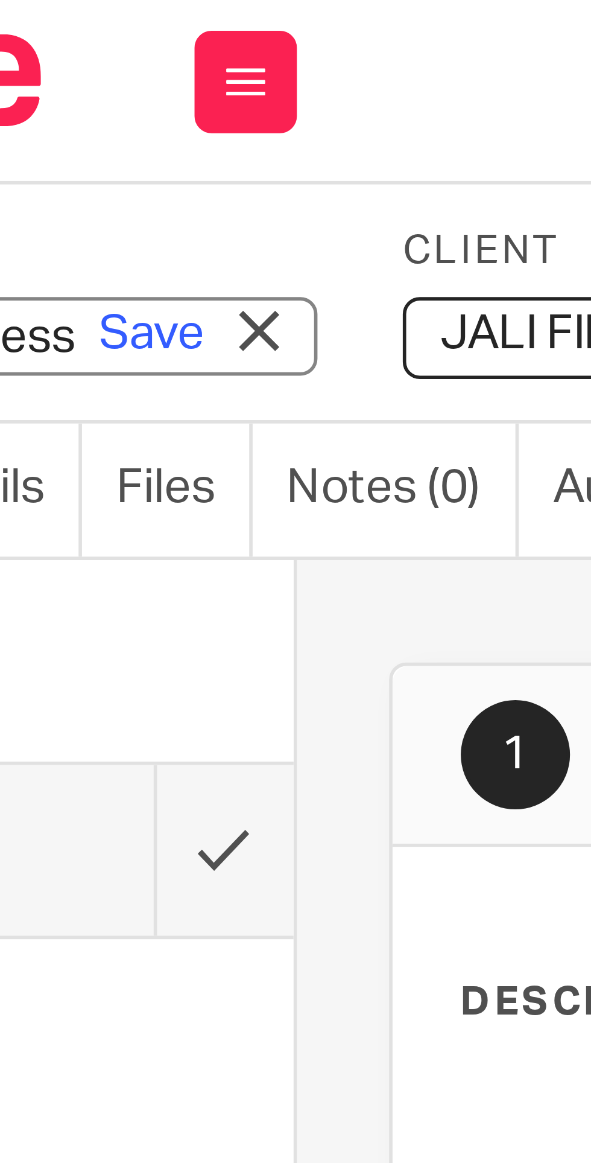
click at [104, 64] on link "Save" at bounding box center [104, 63] width 19 height 12
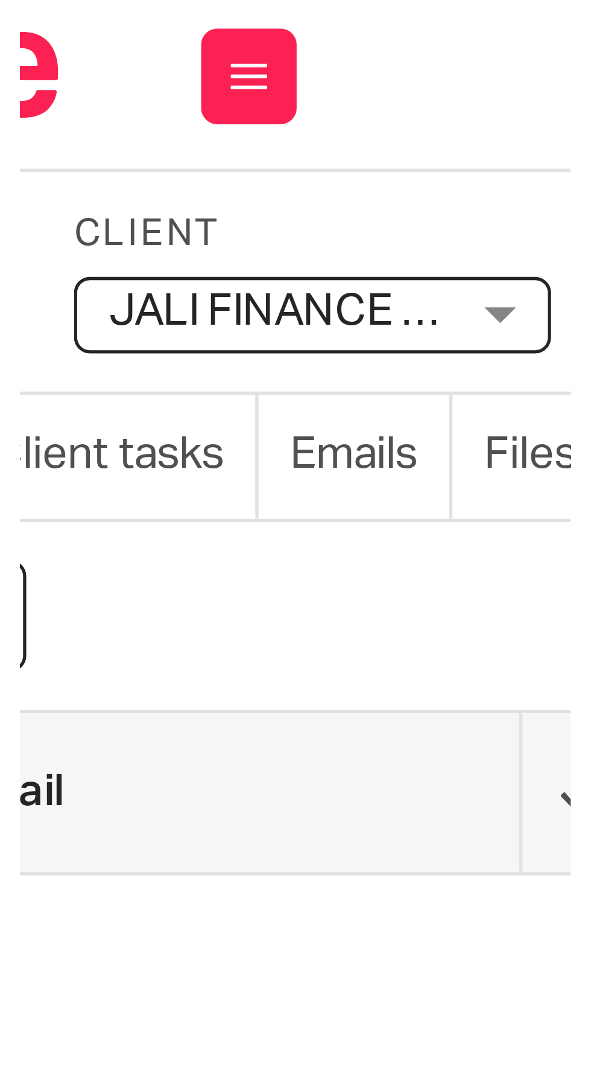
scroll to position [0, 0]
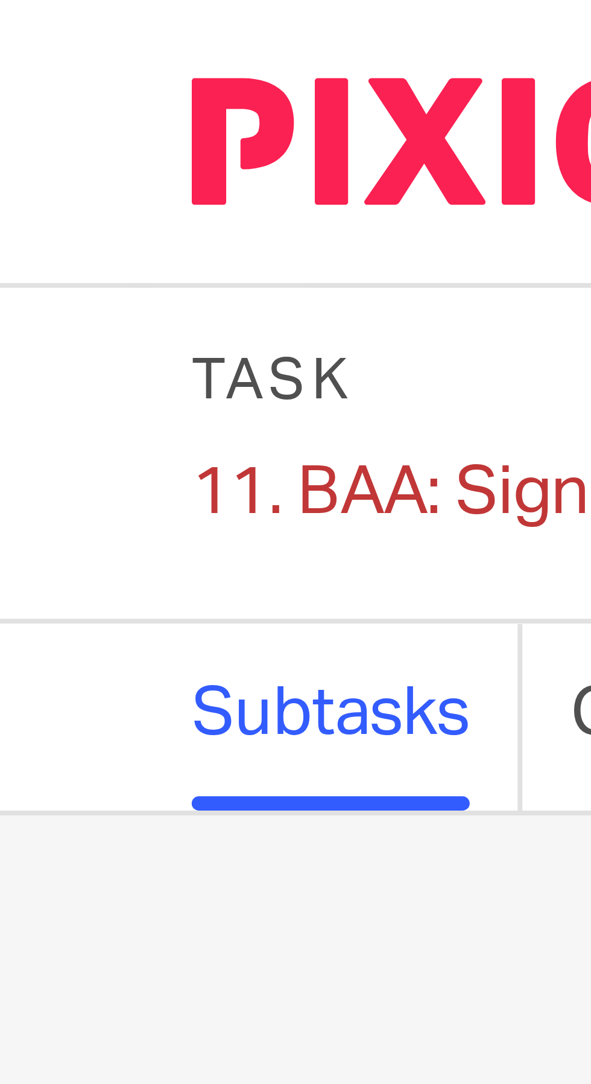
click at [32, 60] on div "11. BAA: Signature system Save 11. BAA: Signature system" at bounding box center [74, 62] width 100 height 12
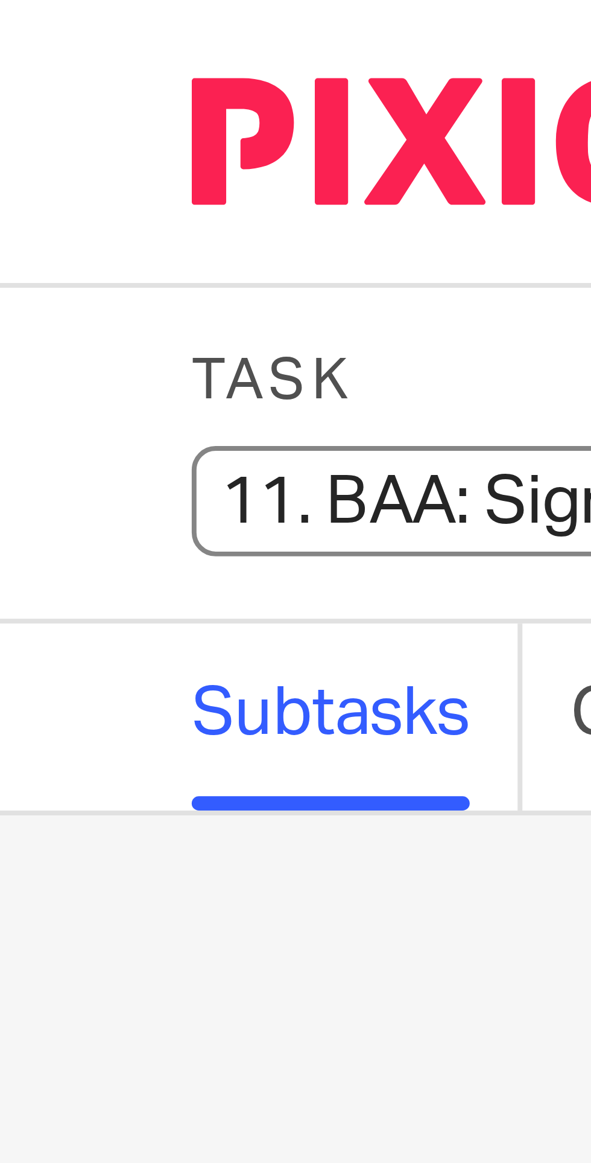
click at [35, 62] on input "11. BAA: Signature system" at bounding box center [112, 63] width 177 height 14
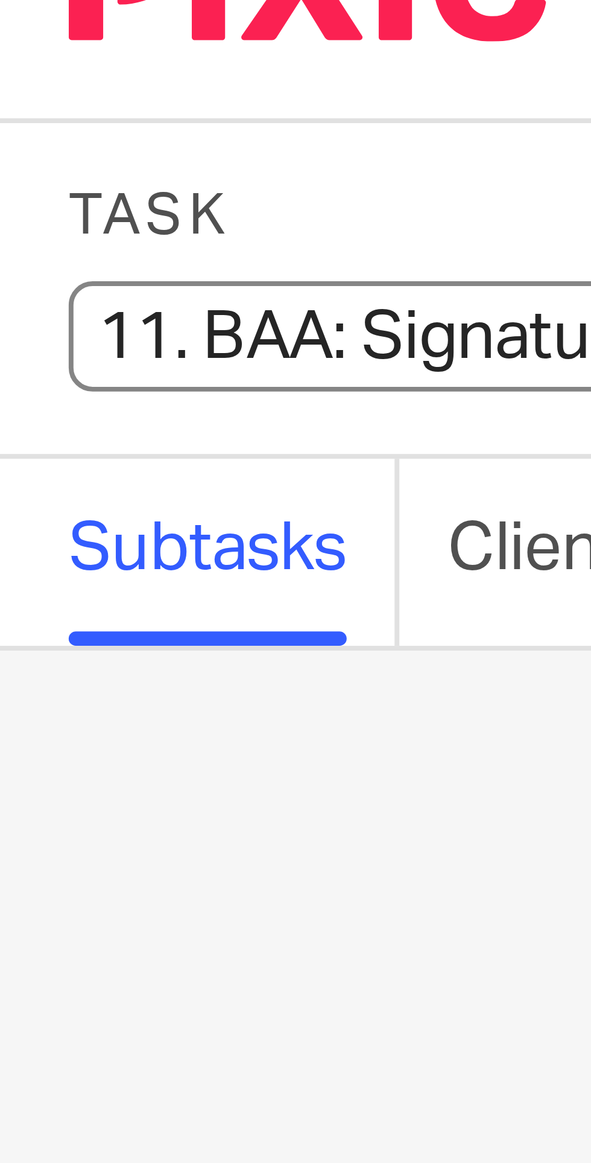
click at [36, 62] on input "11. BAA: Signature system" at bounding box center [112, 63] width 177 height 14
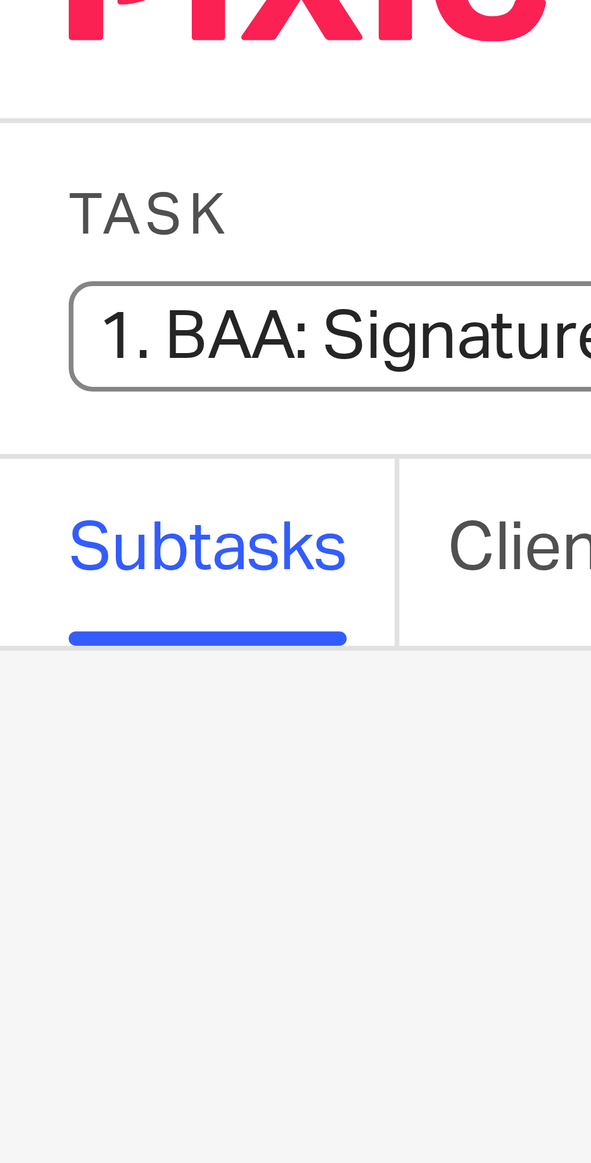
type input "14. BAA: Signature system"
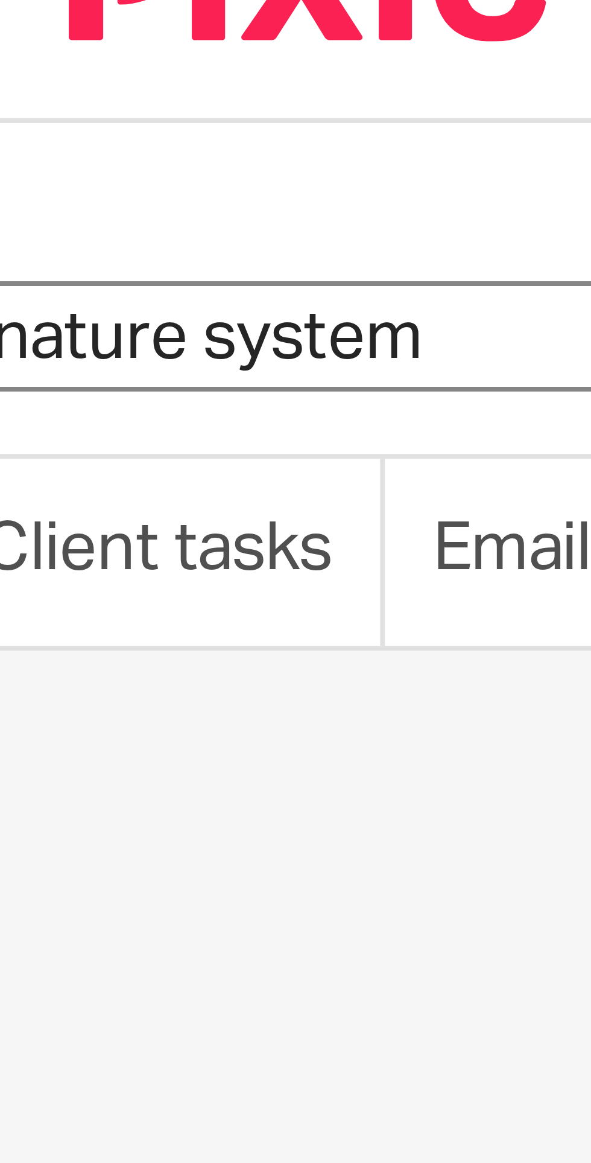
scroll to position [0, 68]
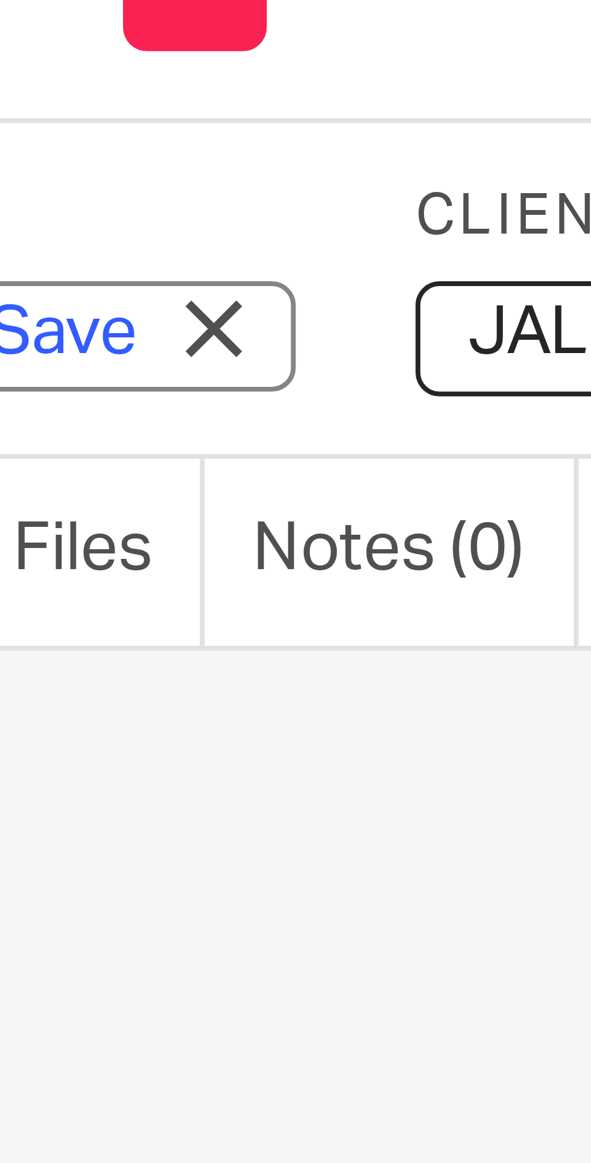
click at [107, 62] on link "Save" at bounding box center [104, 63] width 19 height 12
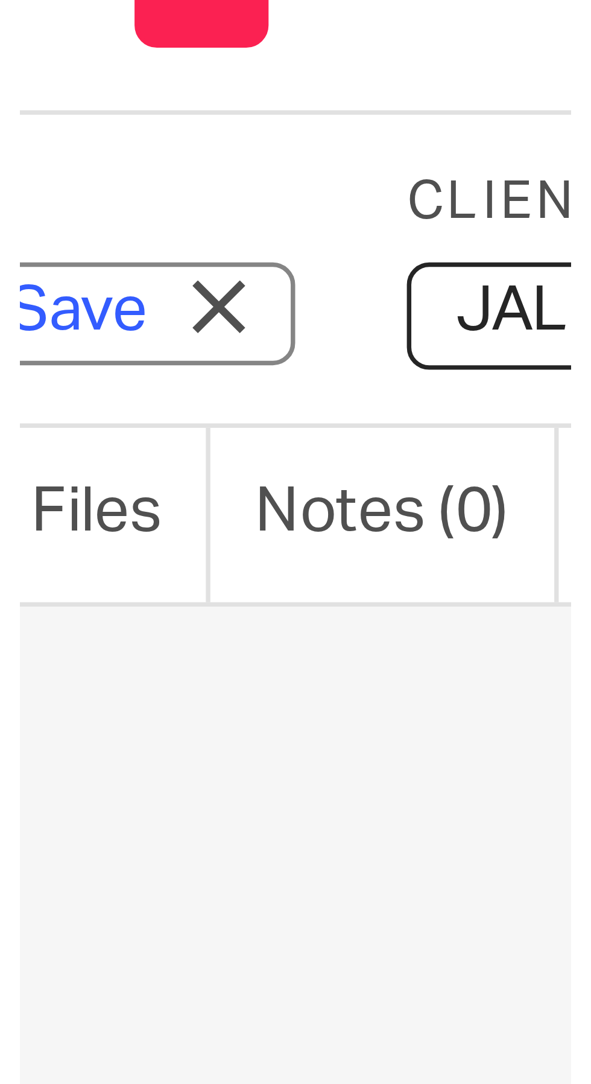
scroll to position [0, 0]
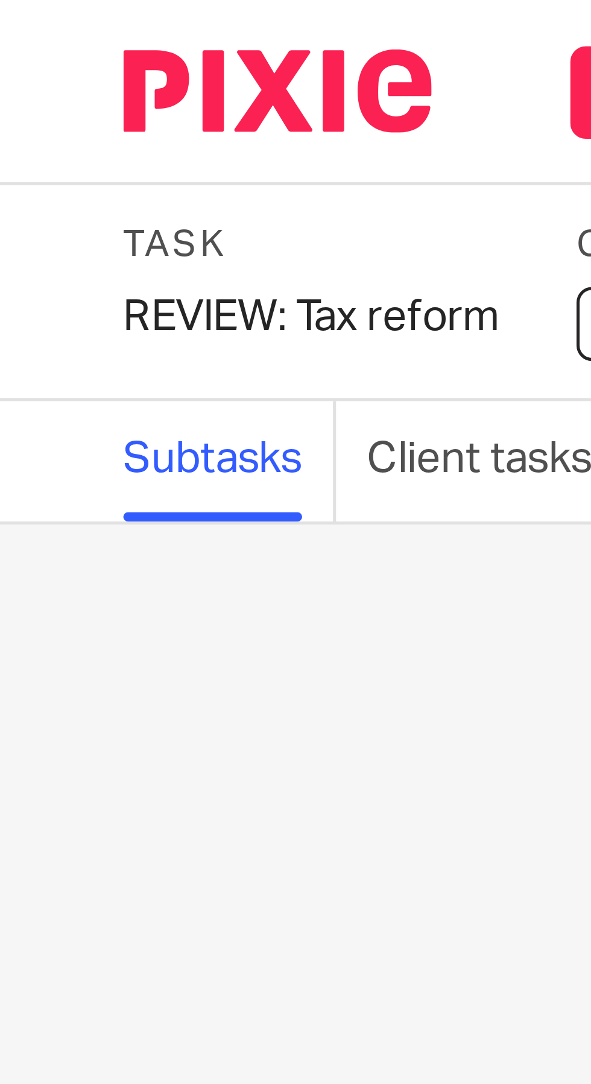
click at [31, 62] on div "REVIEW: Tax reform Save REVIEW: Tax reform" at bounding box center [61, 62] width 74 height 12
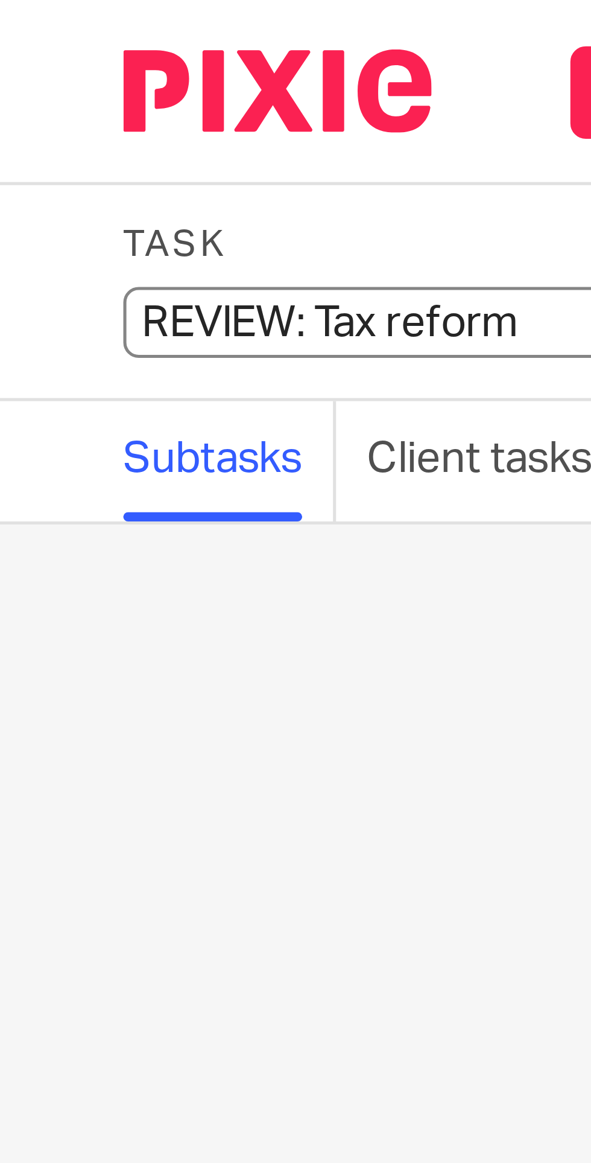
click at [37, 60] on input "REVIEW: Tax reform" at bounding box center [112, 63] width 177 height 14
click at [40, 62] on input "REVIEW: Tax reform" at bounding box center [112, 63] width 177 height 14
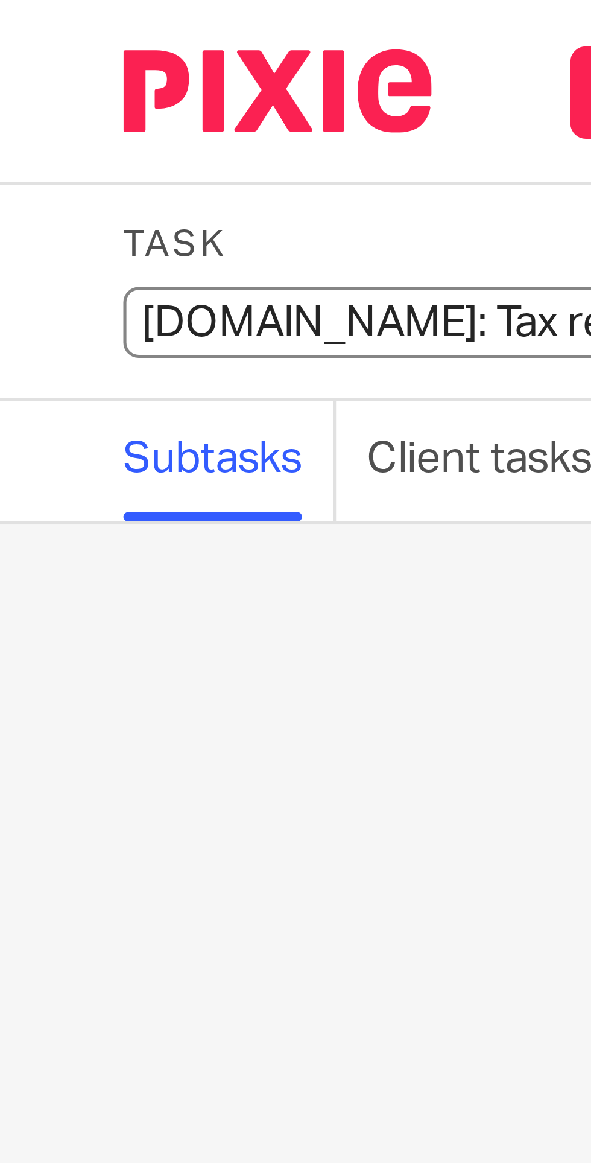
type input "15. REVIEW: Tax reform"
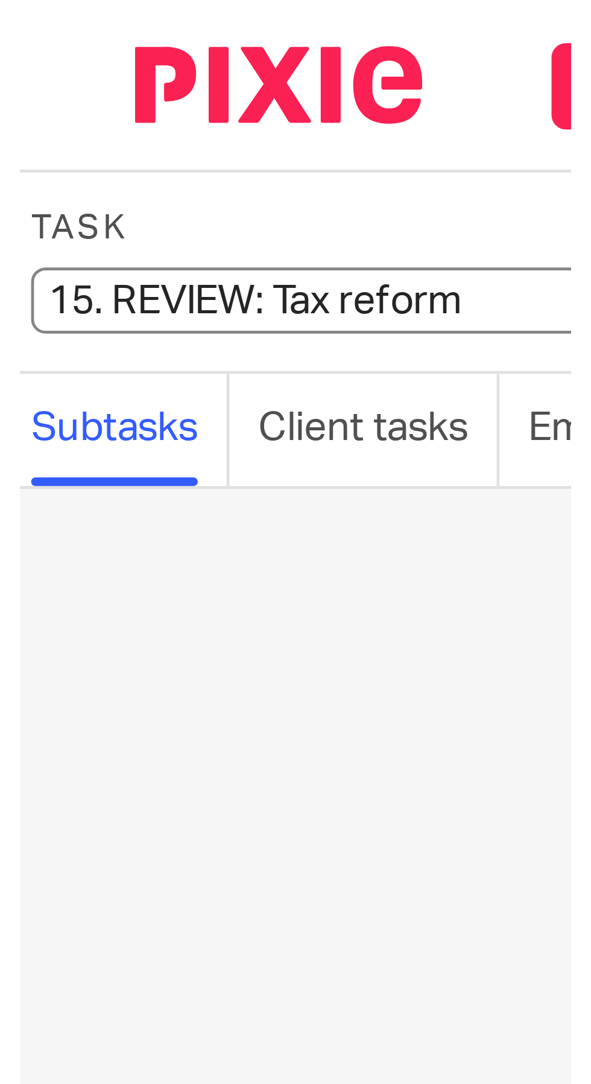
scroll to position [0, 68]
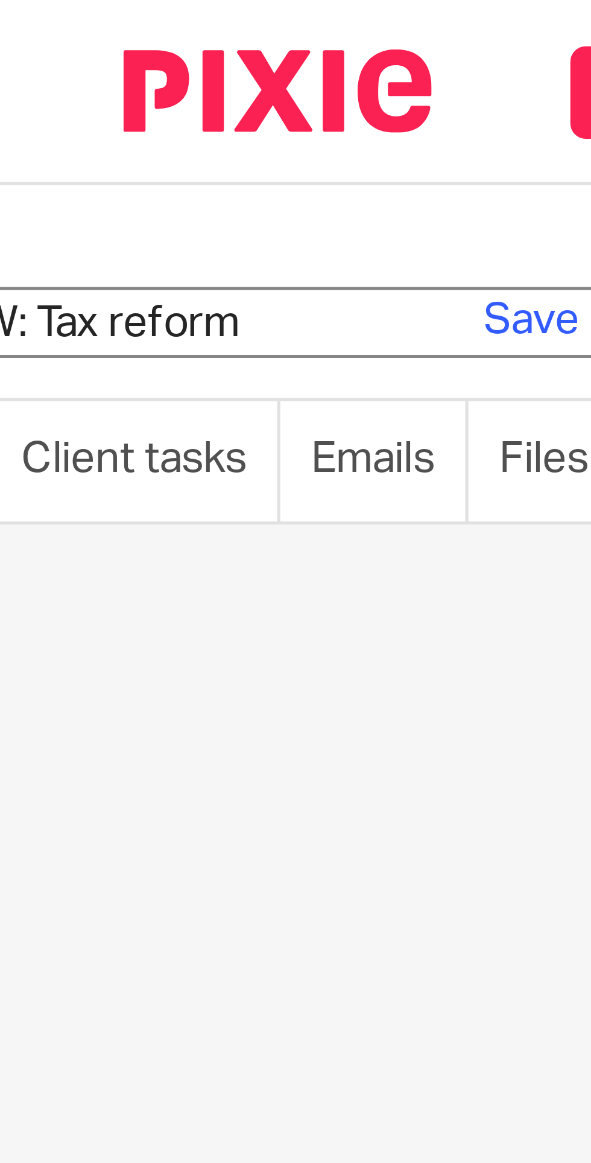
click at [100, 61] on link "Save" at bounding box center [104, 63] width 19 height 12
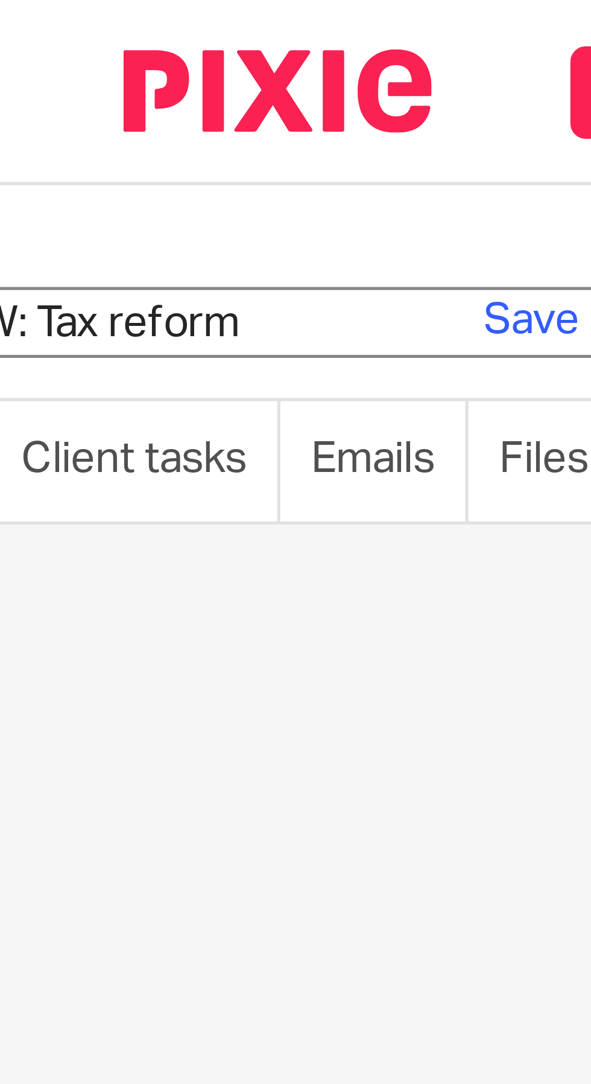
scroll to position [0, 0]
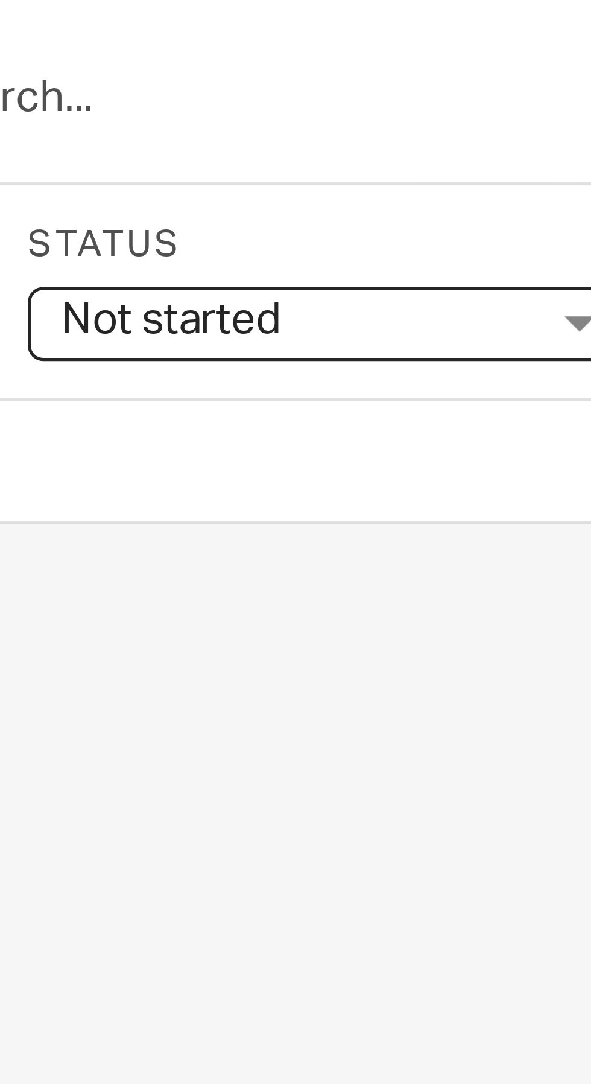
click at [394, 62] on span "Not started" at bounding box center [365, 63] width 91 height 13
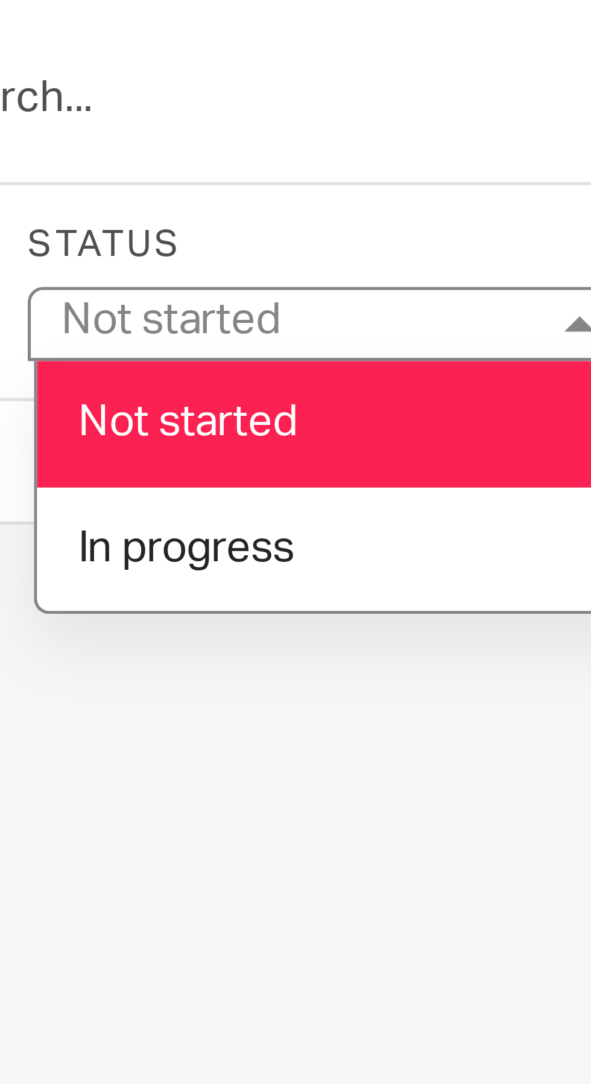
click at [372, 110] on li "In progress" at bounding box center [374, 107] width 119 height 25
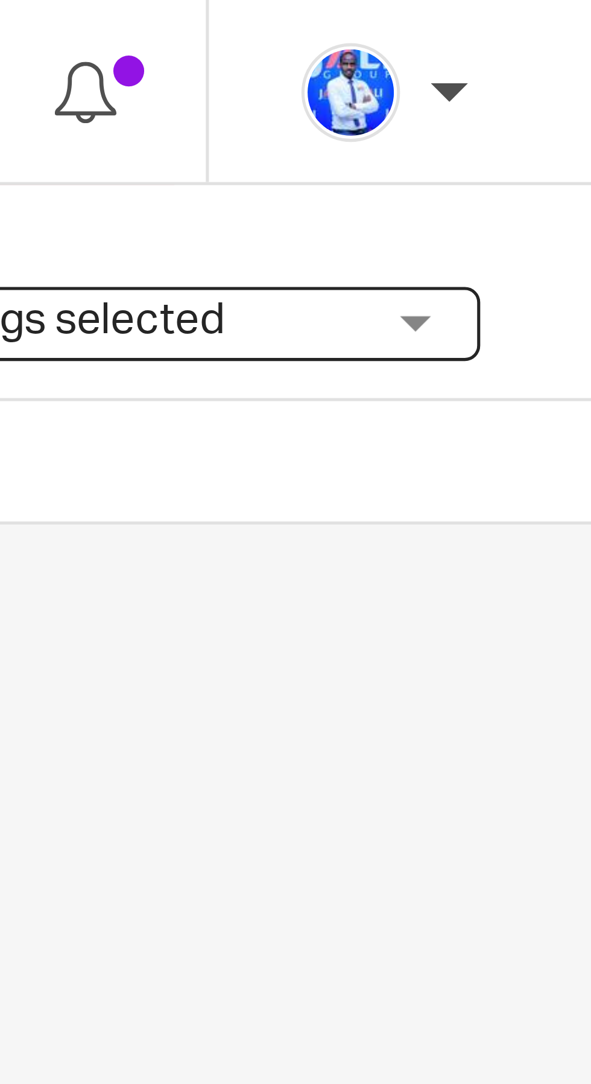
click at [544, 61] on span "No tags selected" at bounding box center [501, 63] width 91 height 13
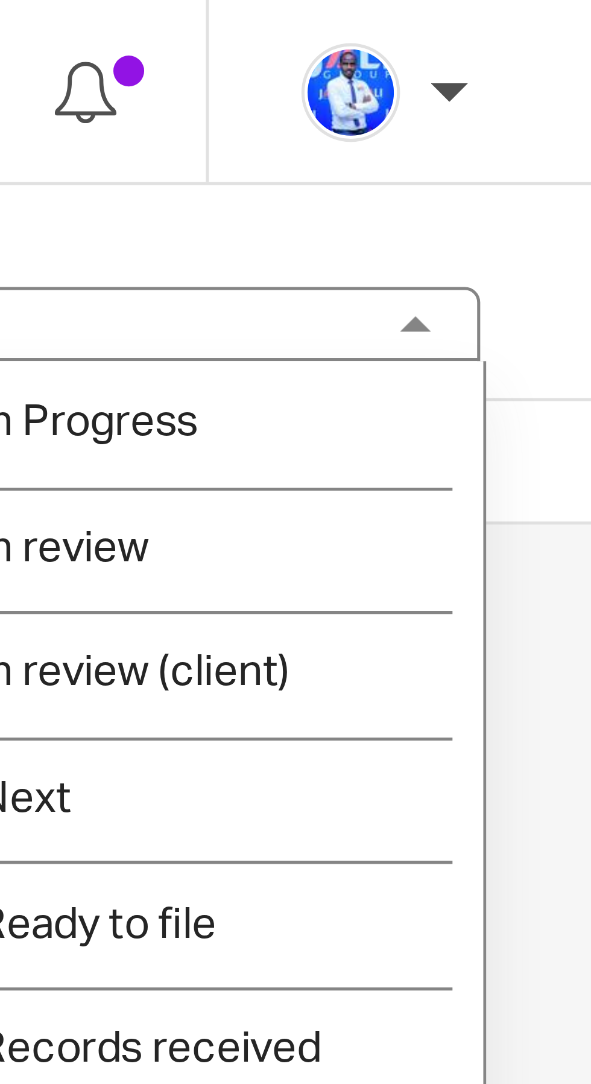
click at [518, 160] on li "Next" at bounding box center [510, 156] width 119 height 25
checkbox input "true"
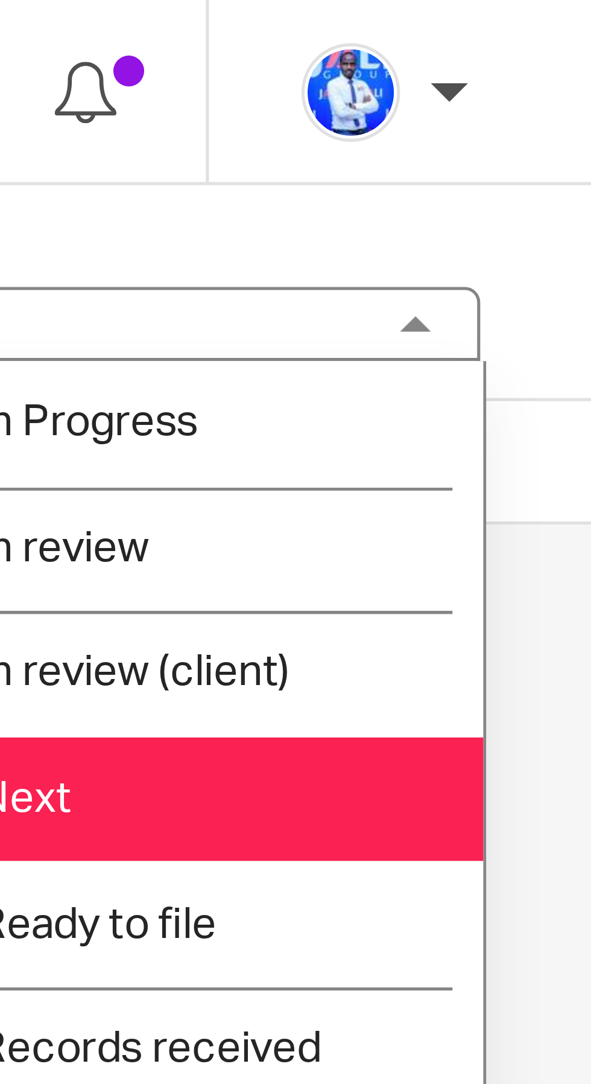
click at [580, 117] on div "No subtasks created so far. Write the name of a subtask and start organising yo…" at bounding box center [295, 593] width 591 height 981
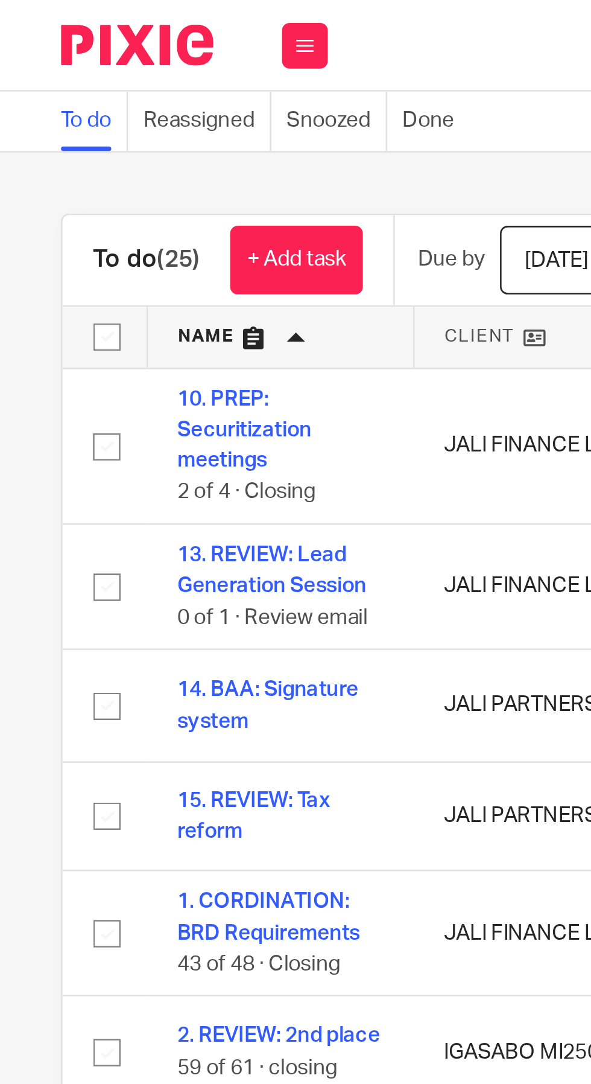
click at [127, 97] on link "+ Add task" at bounding box center [117, 102] width 52 height 27
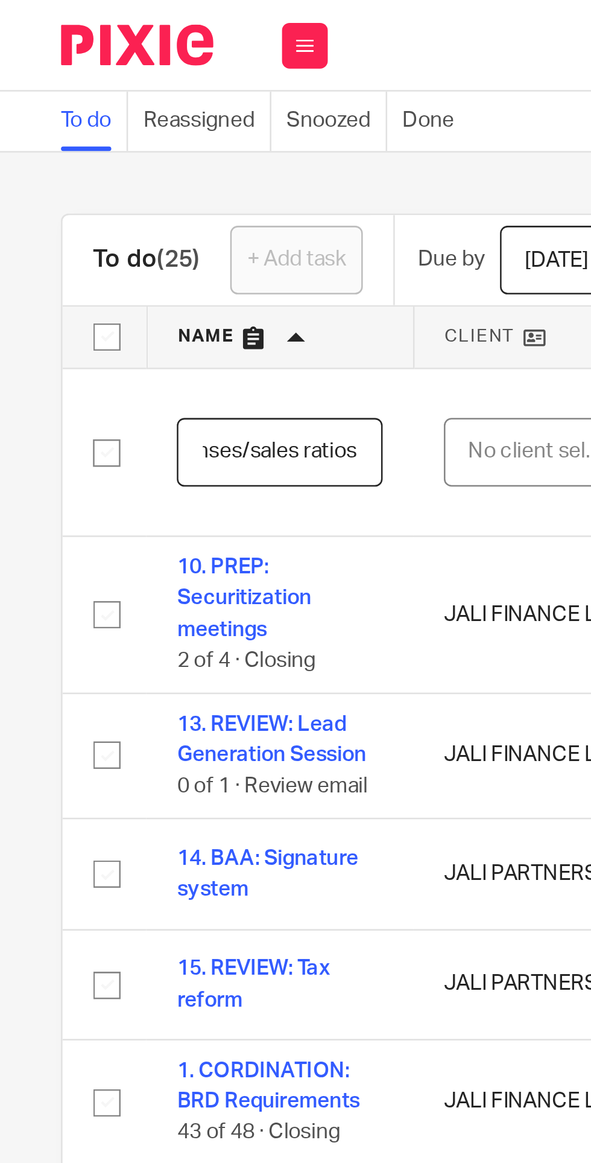
scroll to position [0, 87]
type input "COORDINATION: Expenses/sales ratios"
click at [207, 177] on div "No client selected" at bounding box center [213, 178] width 57 height 25
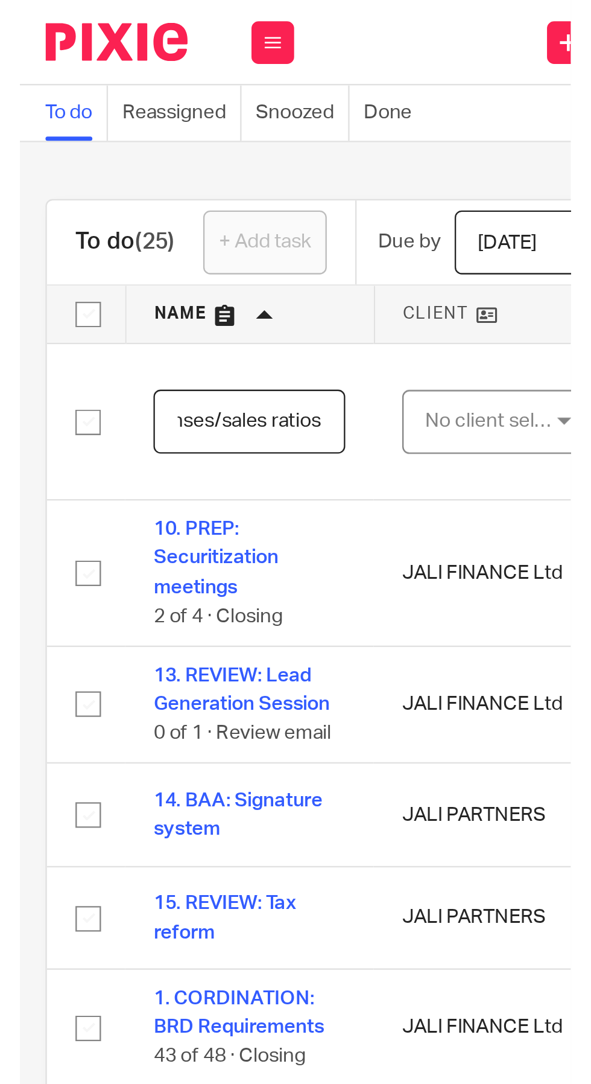
scroll to position [0, 0]
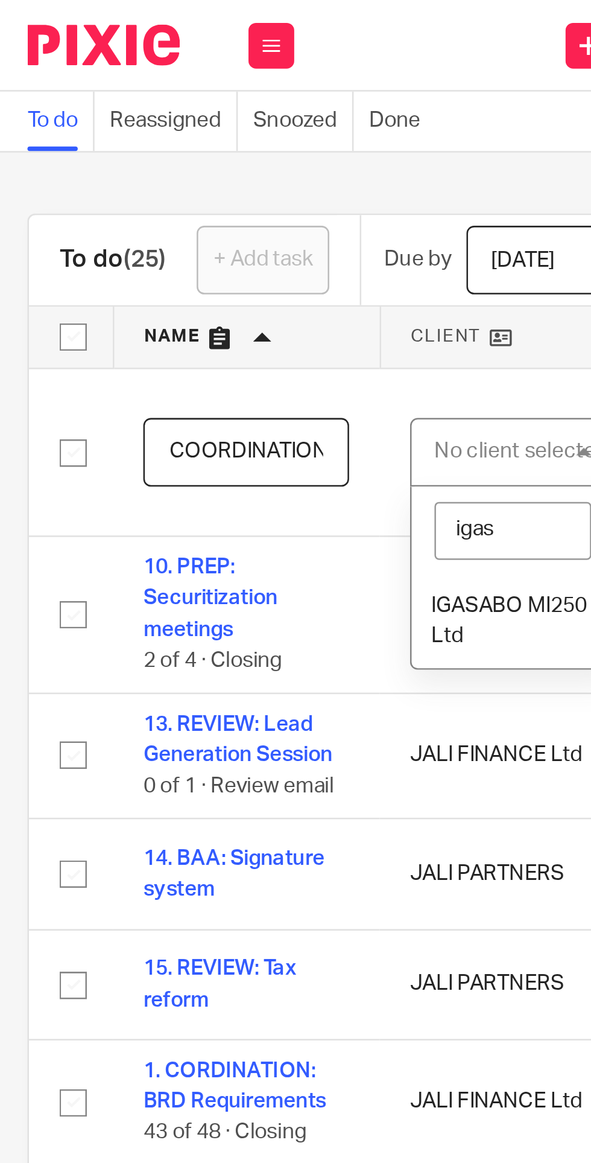
type input "igasa"
click at [211, 241] on span "IGASABO MI250 Ltd" at bounding box center [215, 245] width 62 height 21
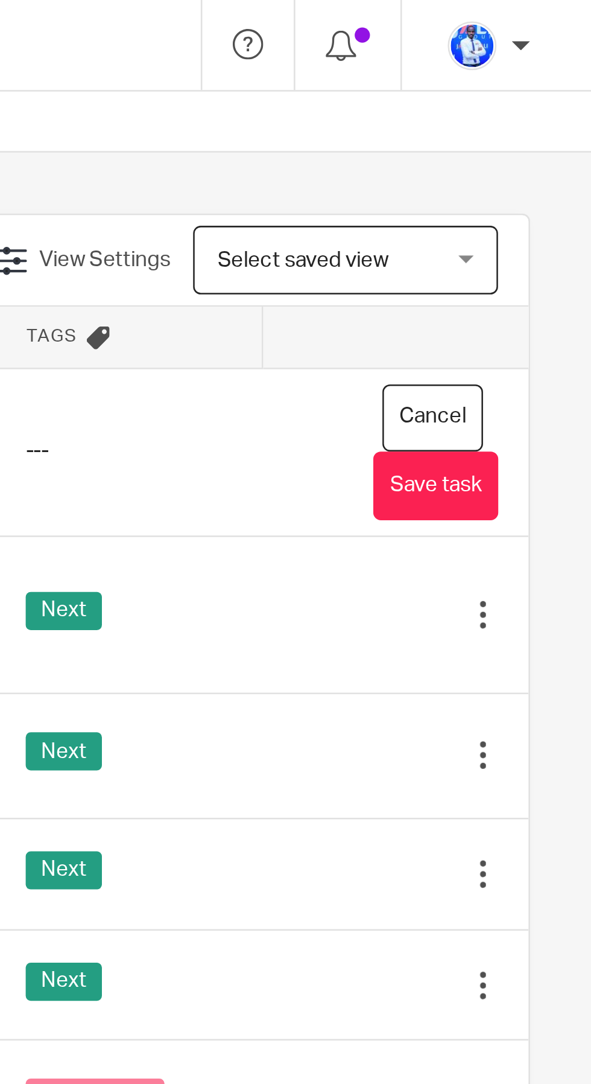
click at [539, 194] on button "Save task" at bounding box center [529, 192] width 49 height 27
